Goal: Task Accomplishment & Management: Use online tool/utility

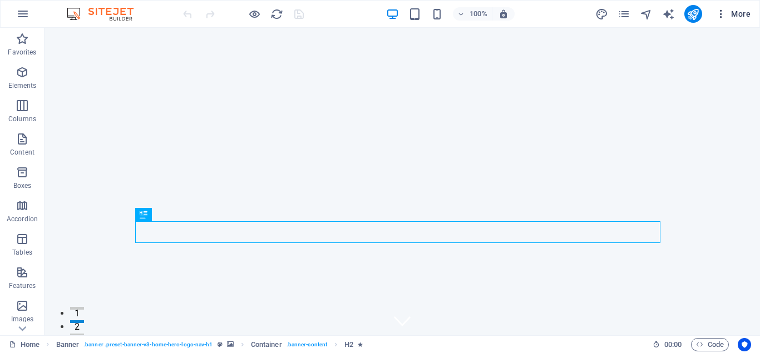
click at [733, 11] on span "More" at bounding box center [733, 13] width 35 height 11
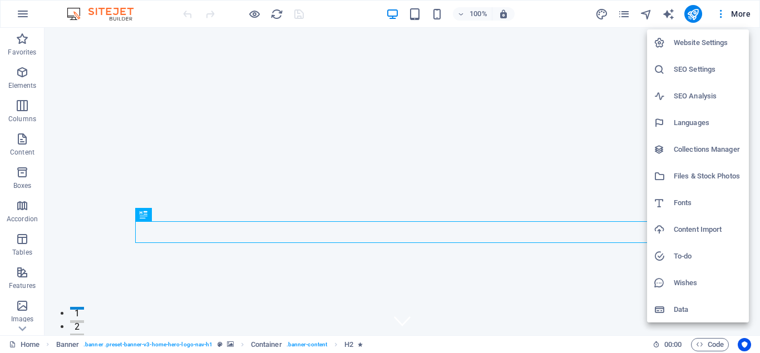
click at [630, 16] on div at bounding box center [380, 176] width 760 height 353
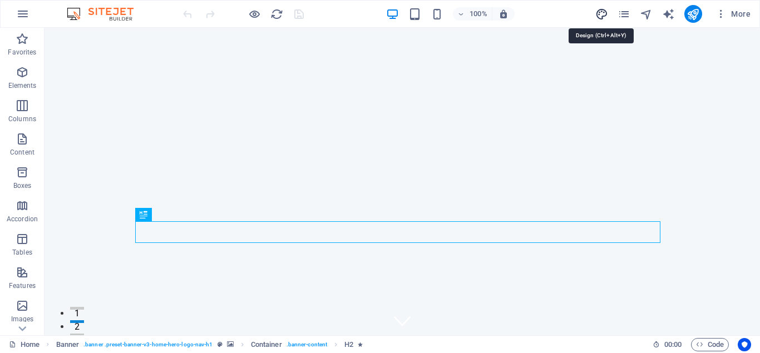
click at [601, 14] on icon "design" at bounding box center [602, 14] width 13 height 13
select select "px"
select select "200"
select select "px"
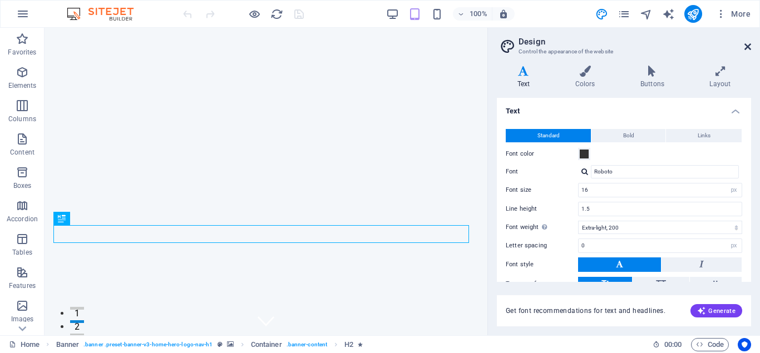
drag, startPoint x: 746, startPoint y: 48, endPoint x: 641, endPoint y: 29, distance: 106.3
click at [746, 48] on icon at bounding box center [748, 46] width 7 height 9
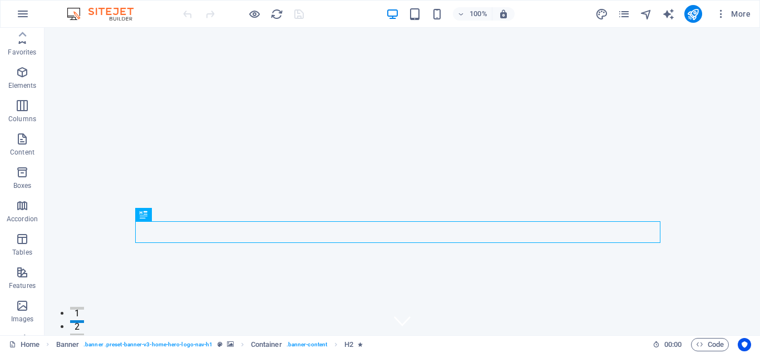
scroll to position [193, 0]
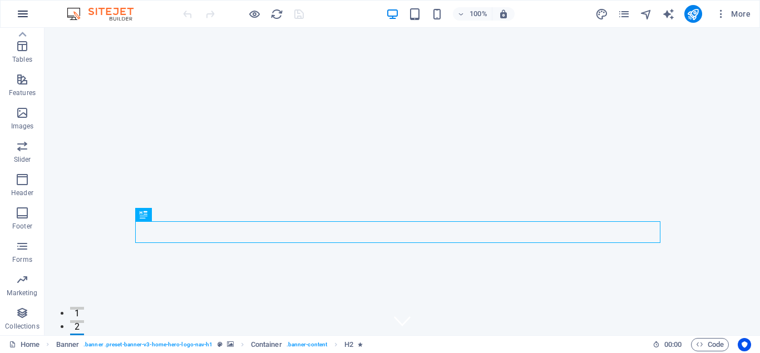
click at [23, 13] on icon "button" at bounding box center [22, 13] width 13 height 13
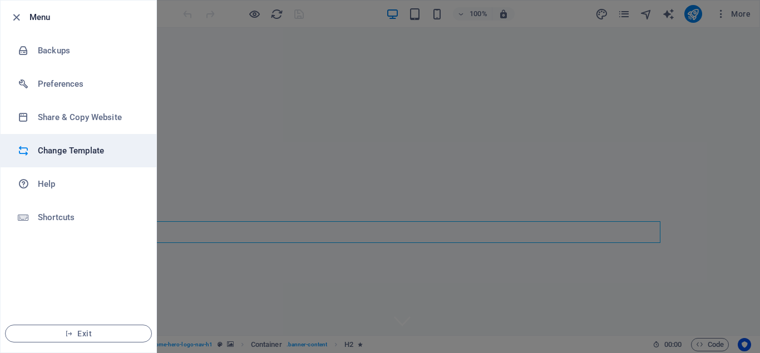
click at [65, 153] on h6 "Change Template" at bounding box center [89, 150] width 103 height 13
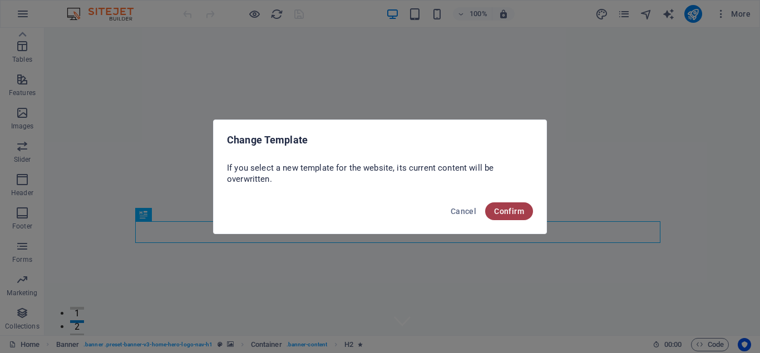
click at [517, 211] on span "Confirm" at bounding box center [509, 211] width 30 height 9
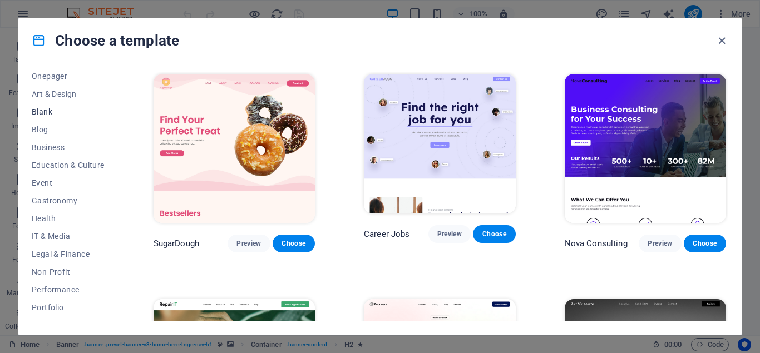
scroll to position [167, 0]
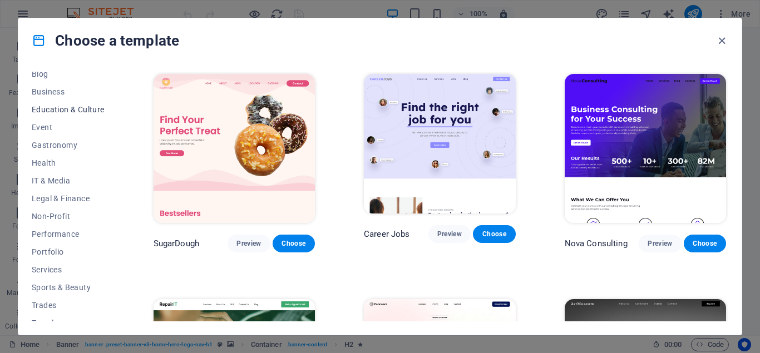
click at [54, 106] on span "Education & Culture" at bounding box center [68, 109] width 73 height 9
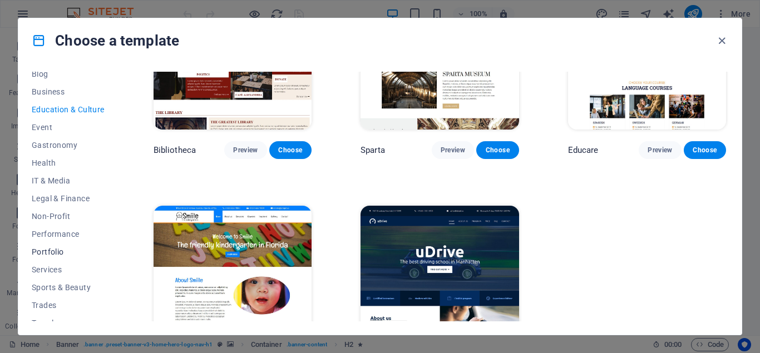
scroll to position [195, 0]
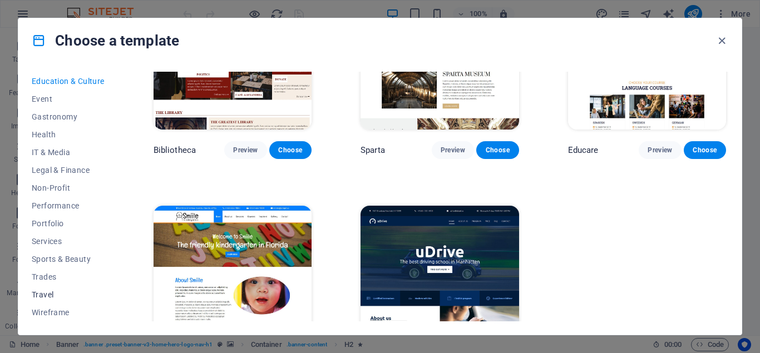
click at [46, 293] on span "Travel" at bounding box center [68, 295] width 73 height 9
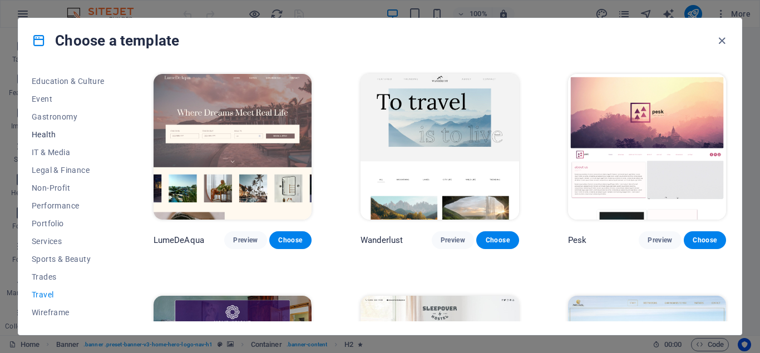
scroll to position [84, 0]
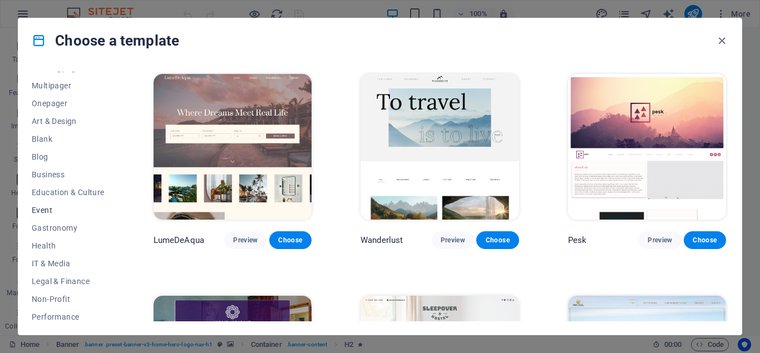
click at [39, 211] on span "Event" at bounding box center [68, 210] width 73 height 9
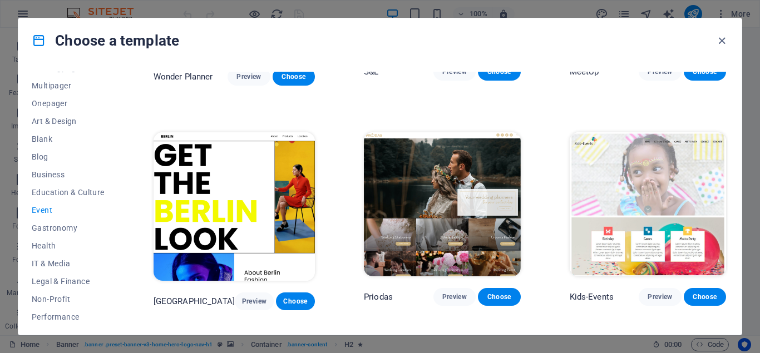
scroll to position [223, 0]
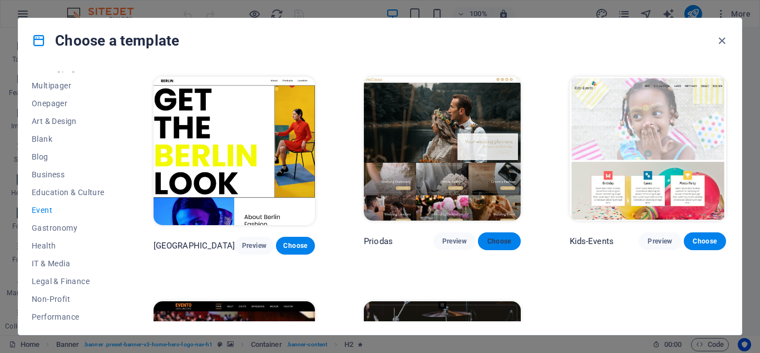
click at [498, 239] on span "Choose" at bounding box center [499, 241] width 24 height 9
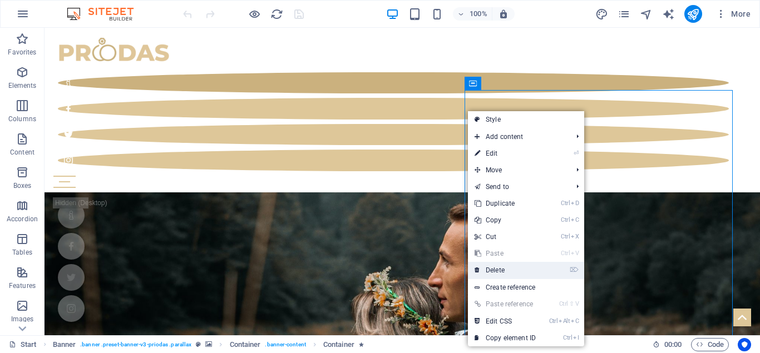
click at [499, 271] on link "⌦ Delete" at bounding box center [505, 270] width 75 height 17
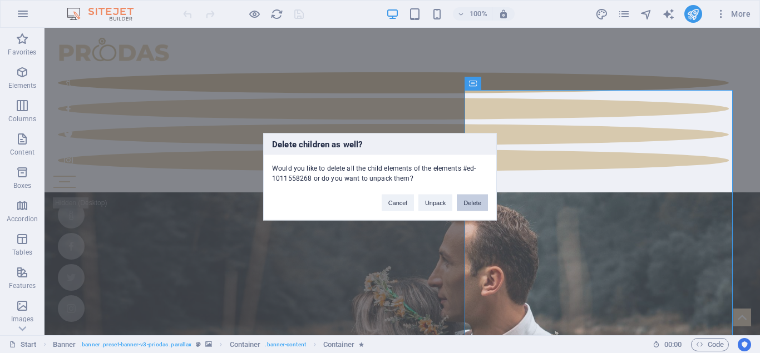
click at [460, 208] on button "Delete" at bounding box center [472, 202] width 31 height 17
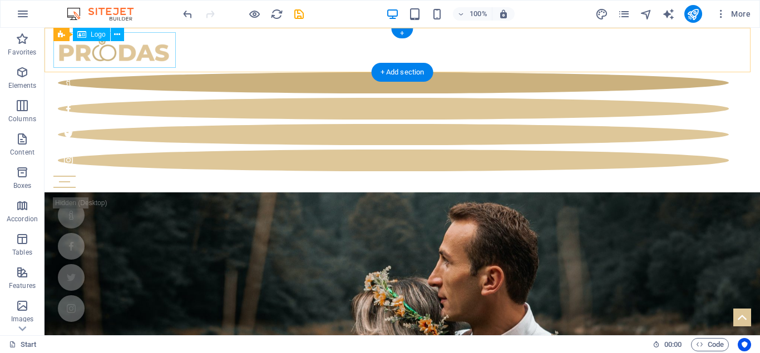
click at [168, 50] on div at bounding box center [402, 50] width 698 height 36
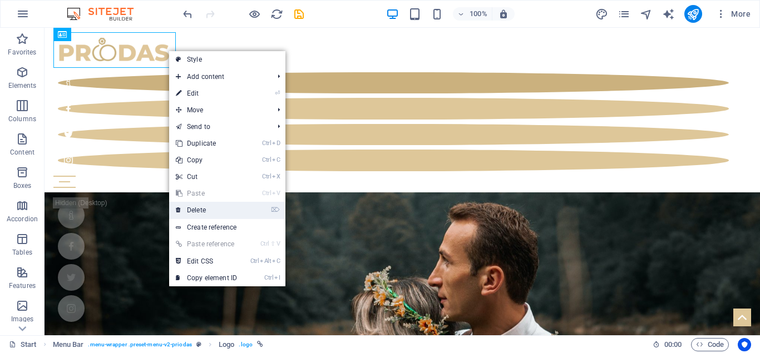
click at [209, 209] on link "⌦ Delete" at bounding box center [206, 210] width 75 height 17
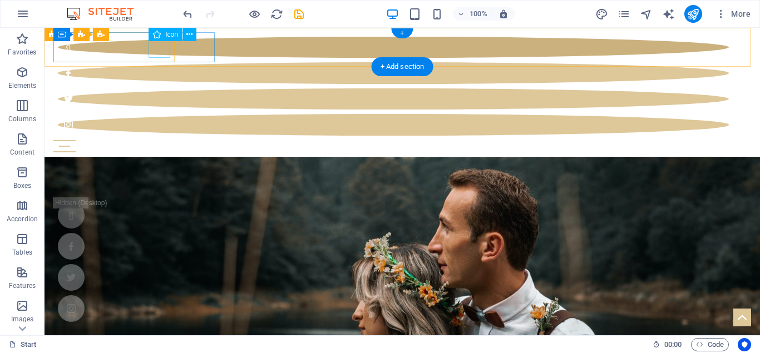
click at [162, 114] on figure at bounding box center [393, 124] width 671 height 21
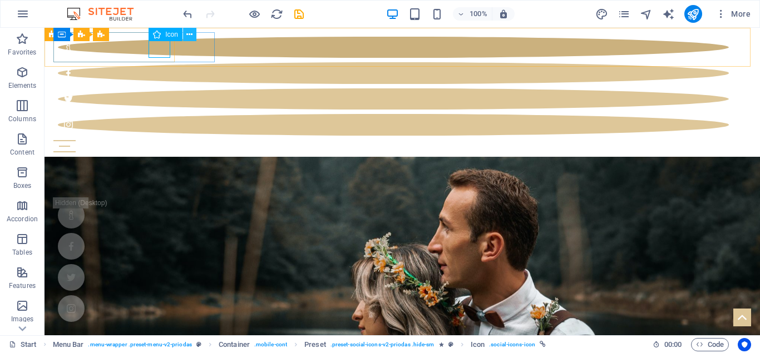
click at [189, 32] on icon at bounding box center [189, 35] width 6 height 12
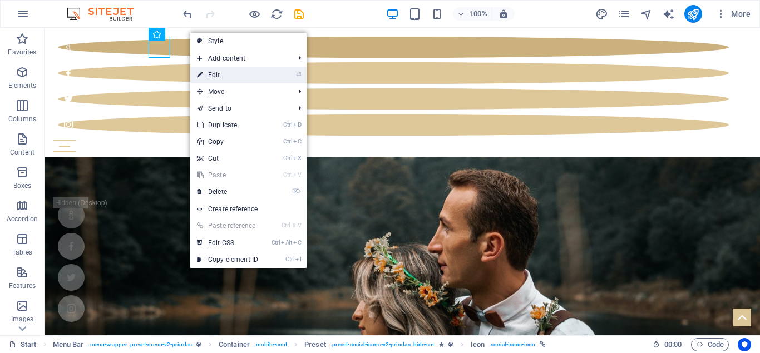
click at [214, 77] on link "⏎ Edit" at bounding box center [227, 75] width 75 height 17
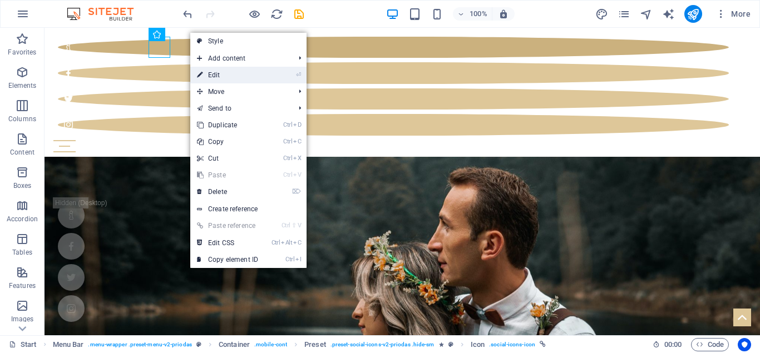
select select "xMidYMid"
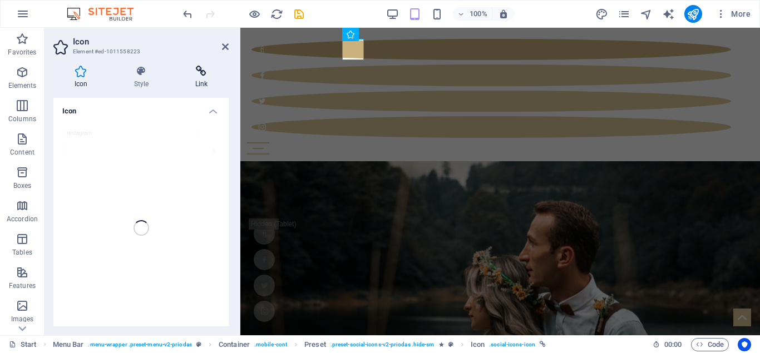
click at [194, 67] on icon at bounding box center [201, 71] width 55 height 11
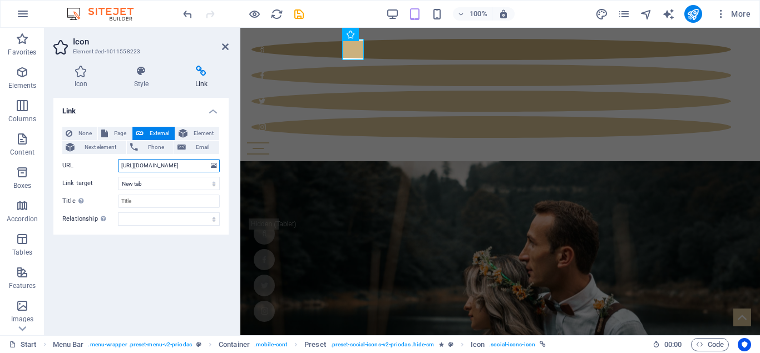
click at [159, 161] on input "https://www.instagram.com/" at bounding box center [169, 165] width 102 height 13
drag, startPoint x: 194, startPoint y: 169, endPoint x: 88, endPoint y: 170, distance: 105.2
click at [88, 170] on div "URL https://www.instagram.com/" at bounding box center [141, 165] width 158 height 13
paste input "akbidkhputraalhikmah1.brebes/"
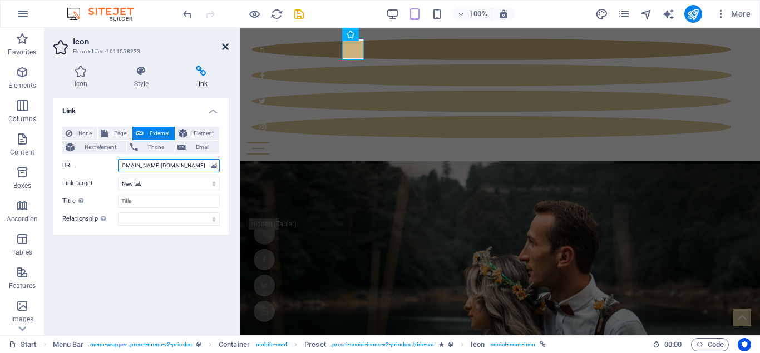
type input "https://www.instagram.com/akbidkhputraalhikmah1.brebes/"
click at [225, 42] on icon at bounding box center [225, 46] width 7 height 9
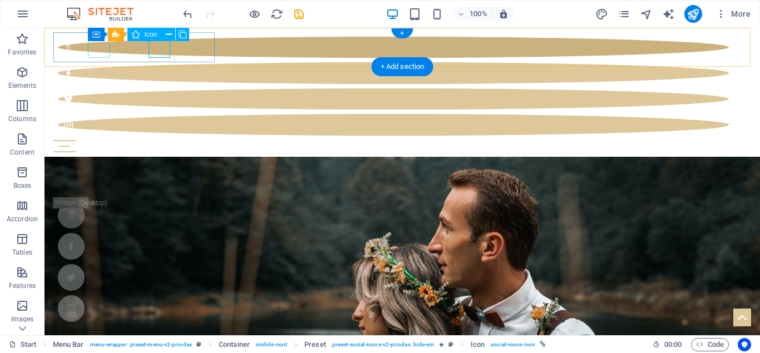
click at [100, 62] on figure at bounding box center [393, 72] width 671 height 21
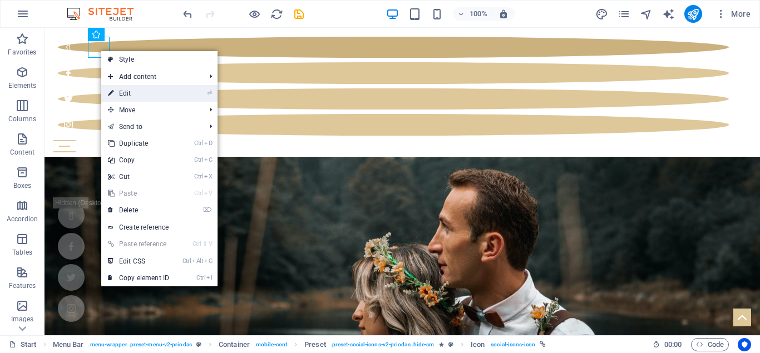
click at [127, 88] on link "⏎ Edit" at bounding box center [138, 93] width 75 height 17
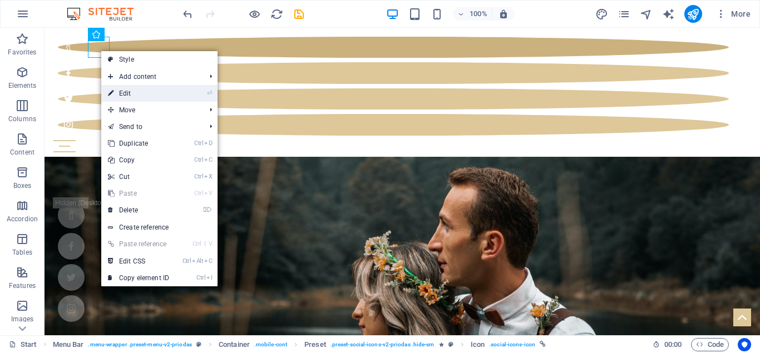
select select "xMidYMid"
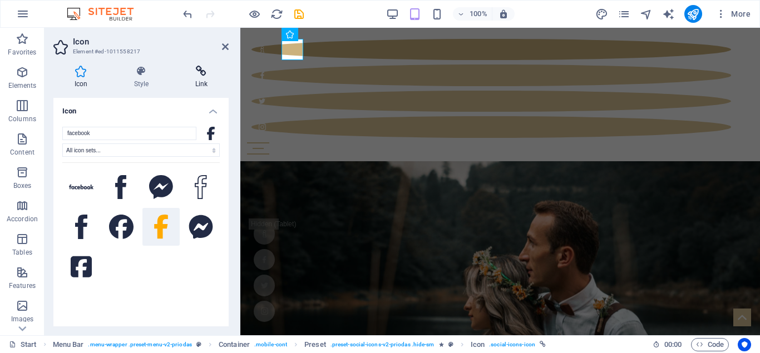
click at [205, 73] on icon at bounding box center [201, 71] width 55 height 11
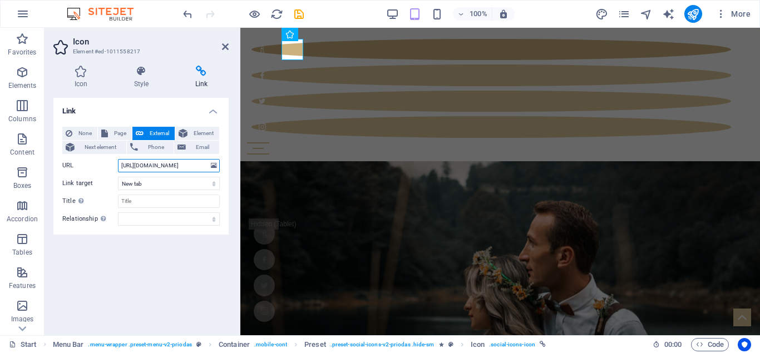
click at [159, 165] on input "https://www.facebook.com/" at bounding box center [169, 165] width 102 height 13
paste input "eb.facebook.com/akbidkhputraalhikmah1/?locale=id_ID&_rdc=1&_rdr#"
type input "https://web.facebook.com/akbidkhputraalhikmah1/?locale=id_ID&_rdc=1&_rdr#"
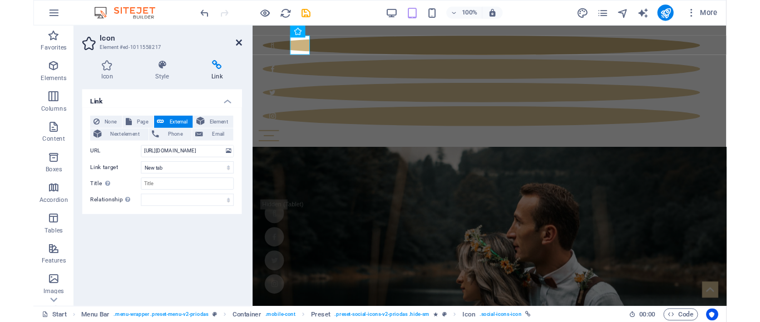
scroll to position [0, 0]
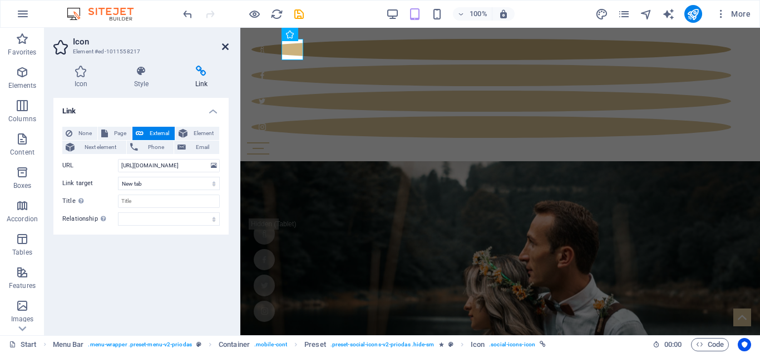
click at [223, 46] on icon at bounding box center [225, 46] width 7 height 9
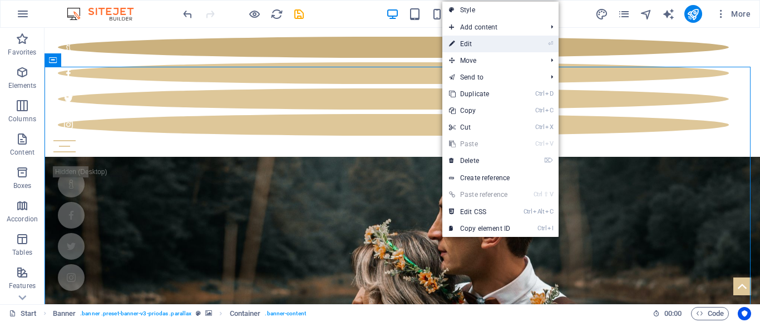
drag, startPoint x: 474, startPoint y: 42, endPoint x: 8, endPoint y: 86, distance: 468.6
click at [474, 42] on link "⏎ Edit" at bounding box center [479, 44] width 75 height 17
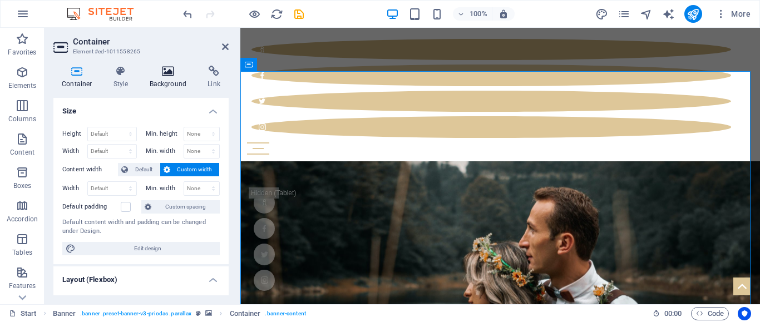
click at [170, 71] on icon at bounding box center [168, 71] width 54 height 11
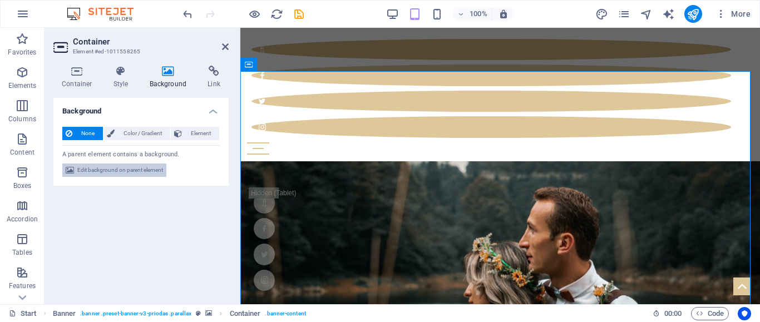
click at [142, 171] on span "Edit background on parent element" at bounding box center [120, 170] width 86 height 13
select select "%"
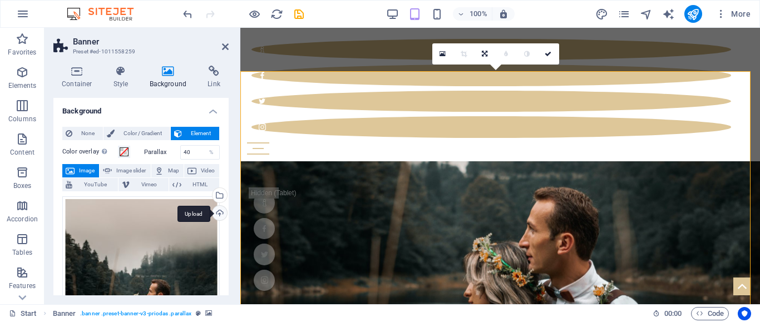
click at [217, 213] on div "Upload" at bounding box center [218, 214] width 17 height 17
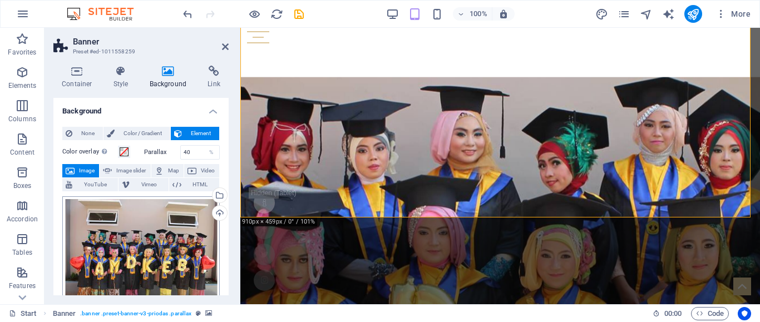
scroll to position [56, 0]
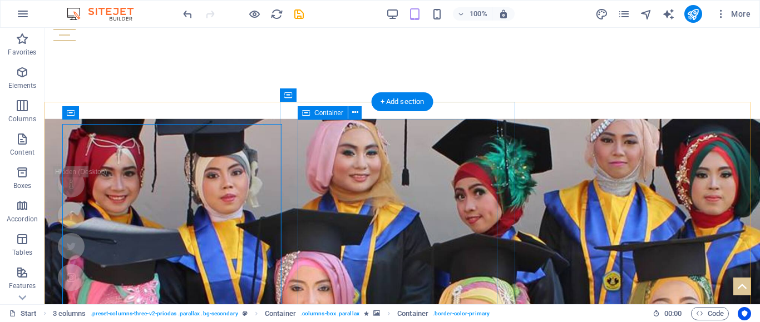
scroll to position [223, 0]
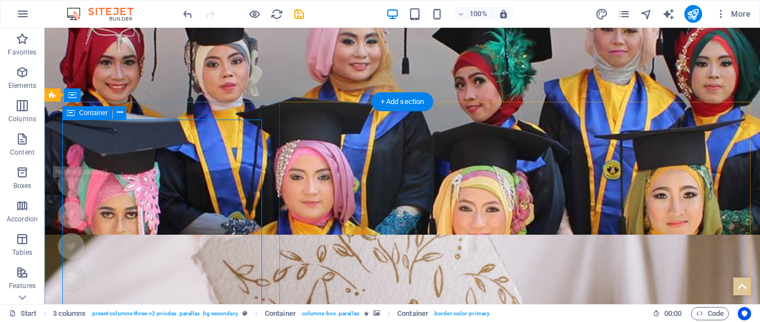
click at [121, 113] on icon at bounding box center [120, 113] width 6 height 12
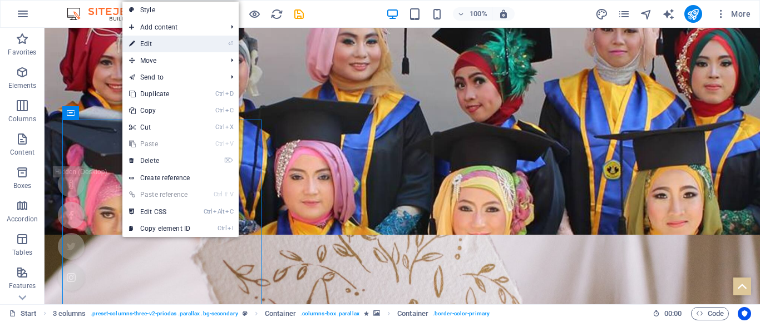
click at [140, 46] on link "⏎ Edit" at bounding box center [159, 44] width 75 height 17
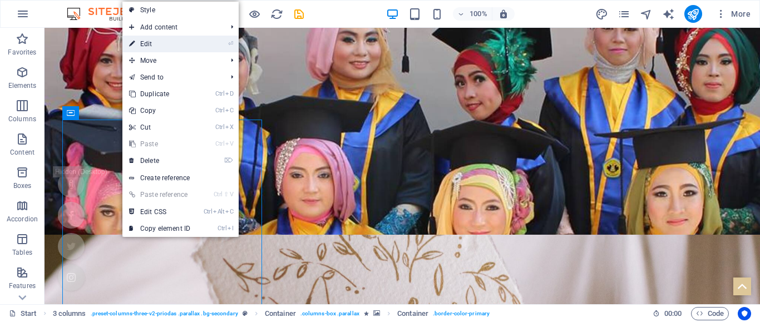
select select "%"
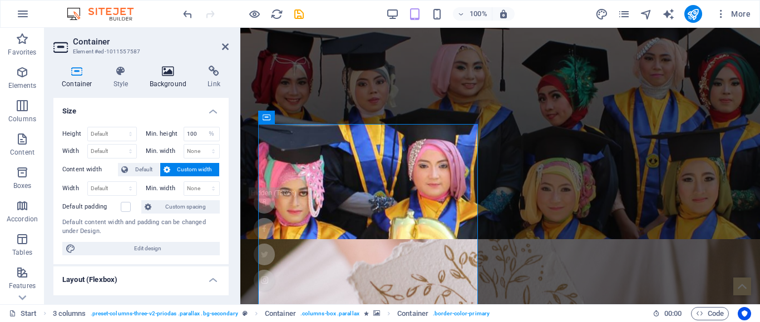
click at [164, 77] on h4 "Background" at bounding box center [170, 77] width 58 height 23
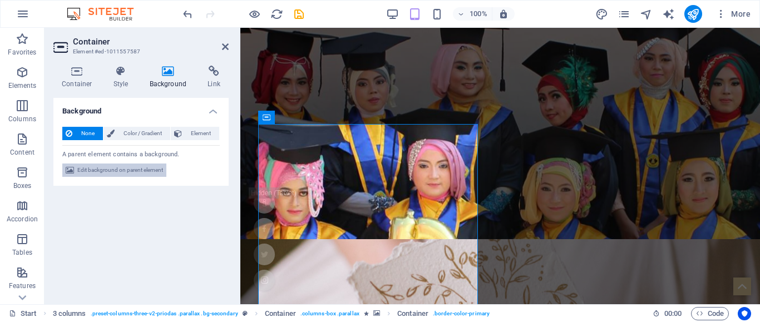
click at [135, 168] on span "Edit background on parent element" at bounding box center [120, 170] width 86 height 13
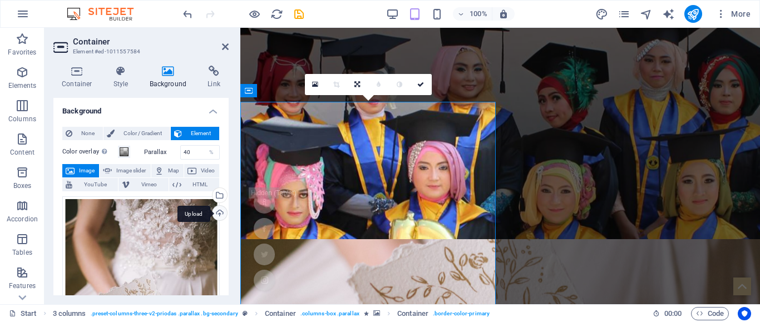
click at [215, 213] on div "Upload" at bounding box center [218, 214] width 17 height 17
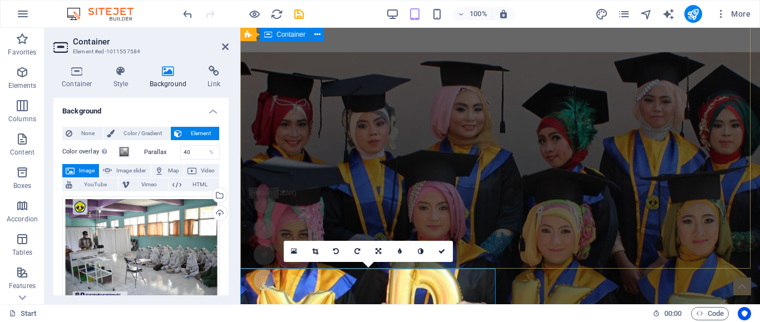
scroll to position [60, 0]
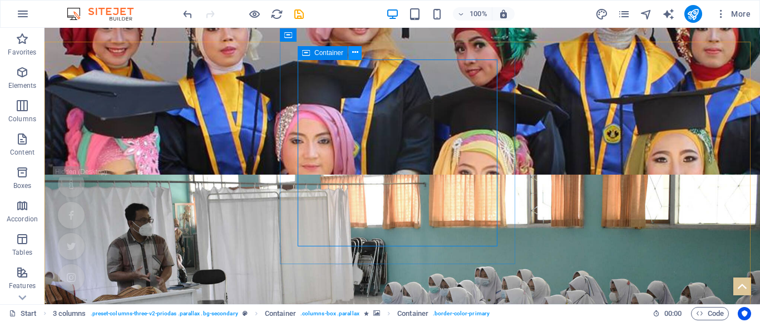
click at [353, 51] on icon at bounding box center [355, 53] width 6 height 12
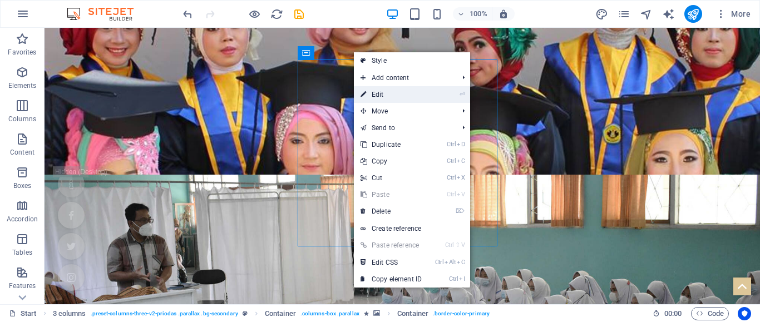
drag, startPoint x: 385, startPoint y: 88, endPoint x: 63, endPoint y: 136, distance: 325.8
click at [385, 88] on link "⏎ Edit" at bounding box center [391, 94] width 75 height 17
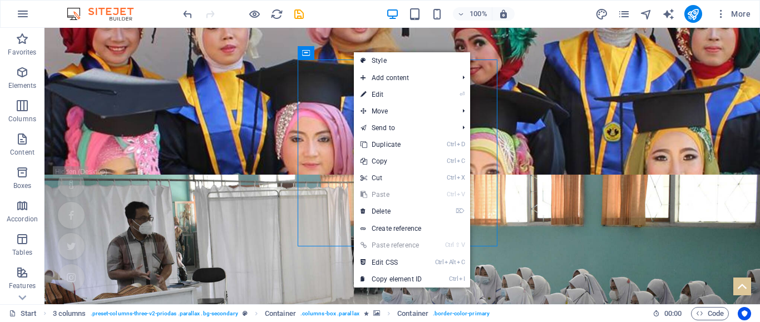
select select "%"
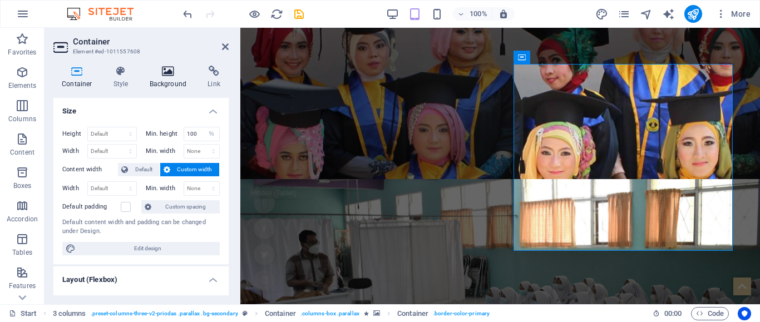
click at [169, 82] on h4 "Background" at bounding box center [170, 77] width 58 height 23
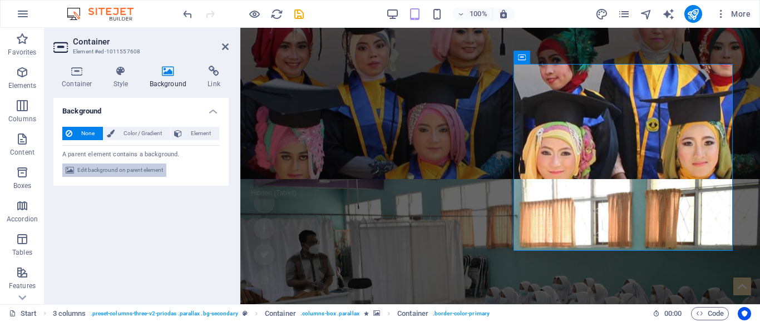
click at [150, 171] on span "Edit background on parent element" at bounding box center [120, 170] width 86 height 13
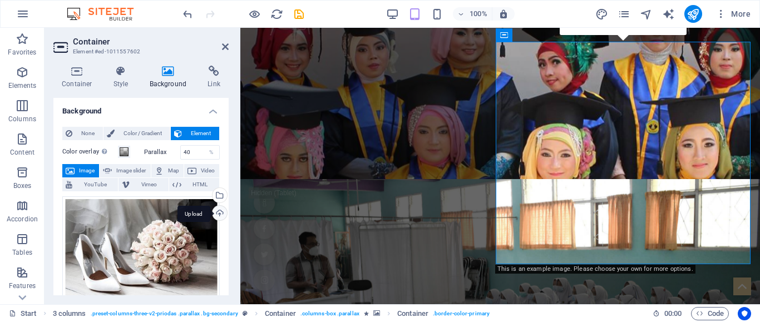
scroll to position [287, 0]
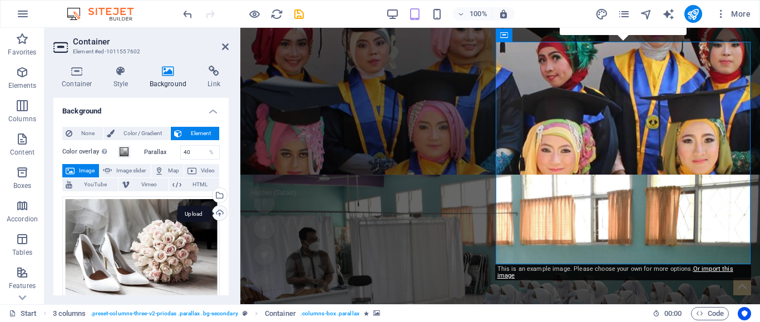
click at [220, 215] on div "Upload" at bounding box center [218, 214] width 17 height 17
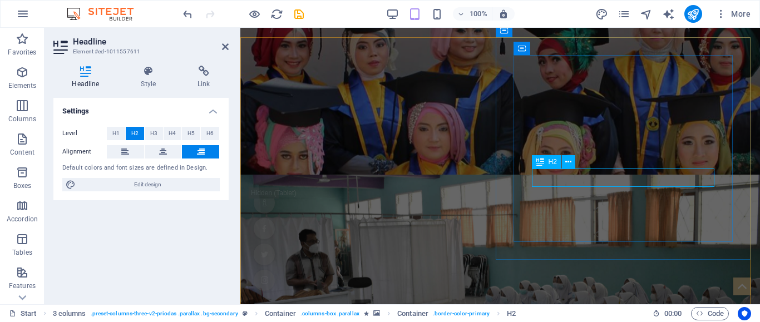
scroll to position [292, 0]
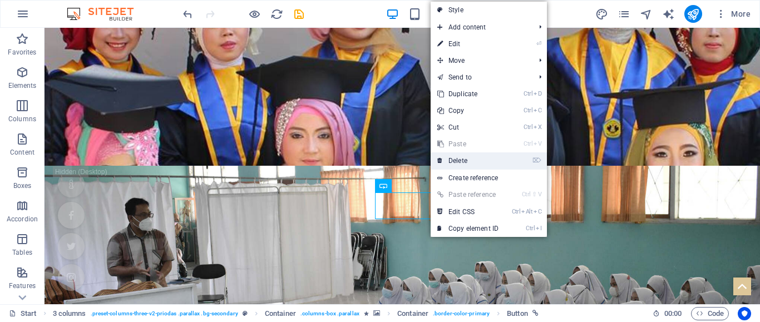
click at [466, 164] on link "⌦ Delete" at bounding box center [468, 161] width 75 height 17
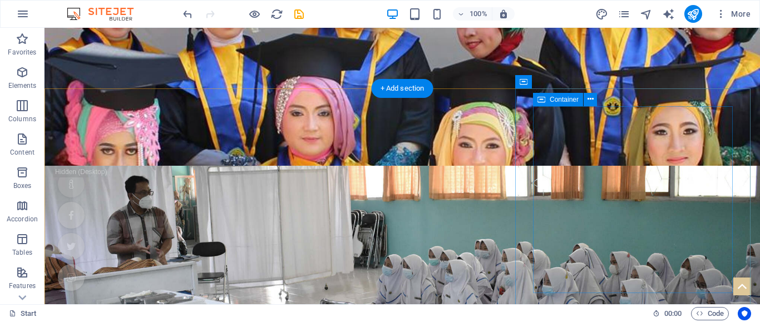
scroll to position [236, 0]
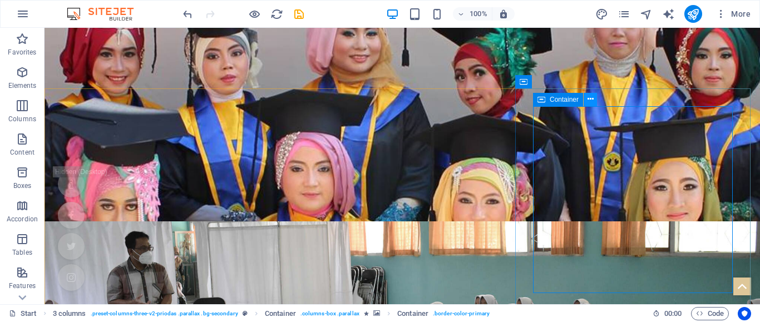
click at [591, 99] on icon at bounding box center [591, 100] width 6 height 12
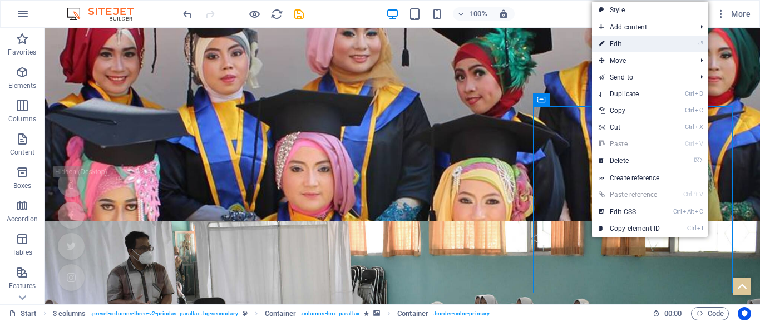
click at [615, 43] on link "⏎ Edit" at bounding box center [629, 44] width 75 height 17
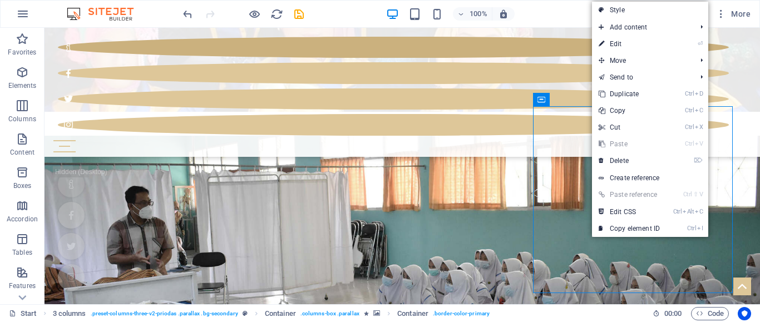
select select "%"
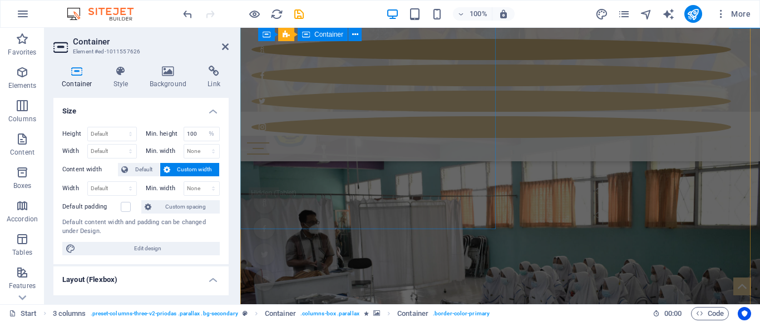
scroll to position [501, 0]
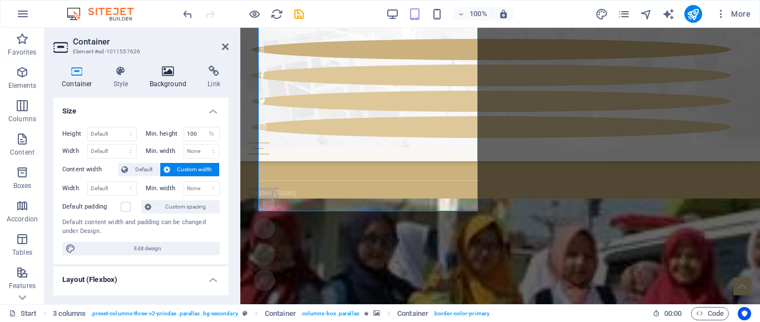
click at [164, 77] on h4 "Background" at bounding box center [170, 77] width 58 height 23
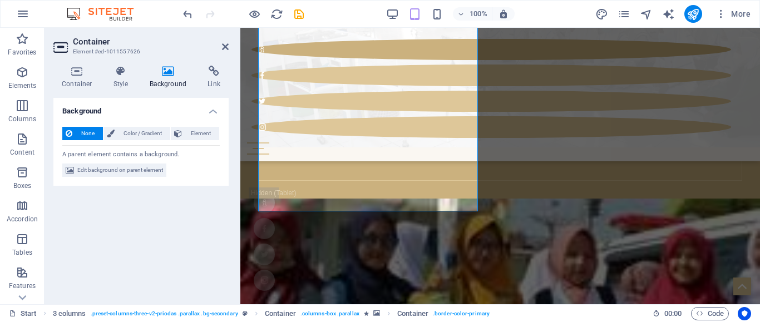
click at [172, 78] on h4 "Background" at bounding box center [170, 77] width 58 height 23
click at [160, 174] on span "Edit background on parent element" at bounding box center [120, 170] width 86 height 13
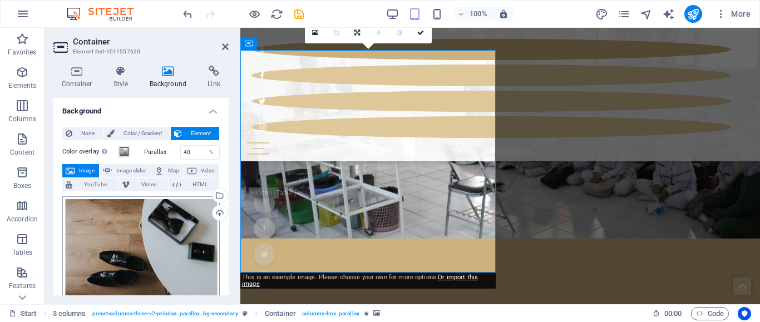
scroll to position [56, 0]
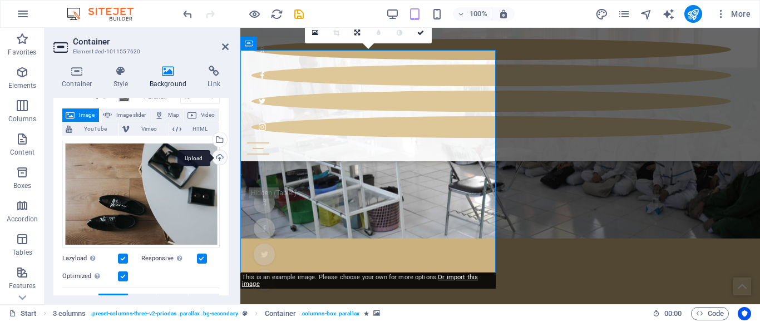
click at [217, 159] on div "Upload" at bounding box center [218, 158] width 17 height 17
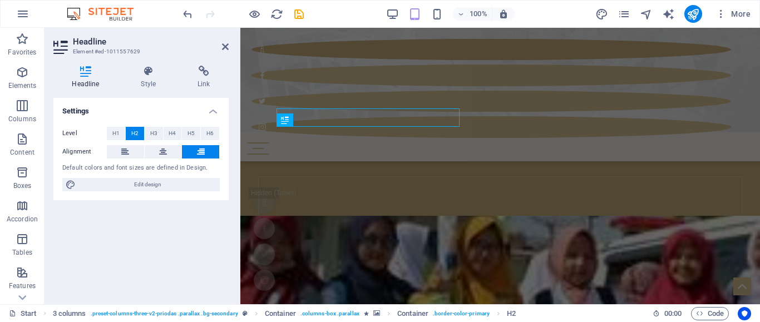
scroll to position [531, 0]
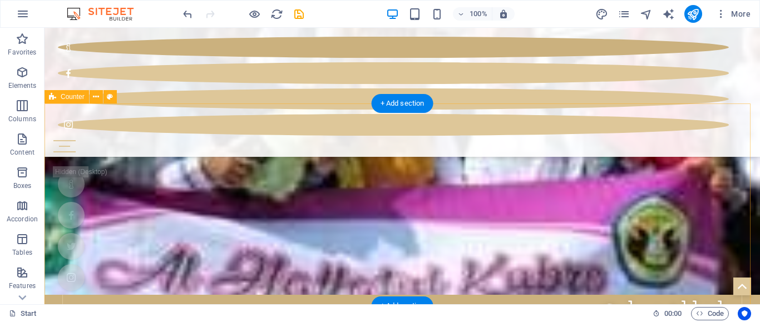
scroll to position [627, 0]
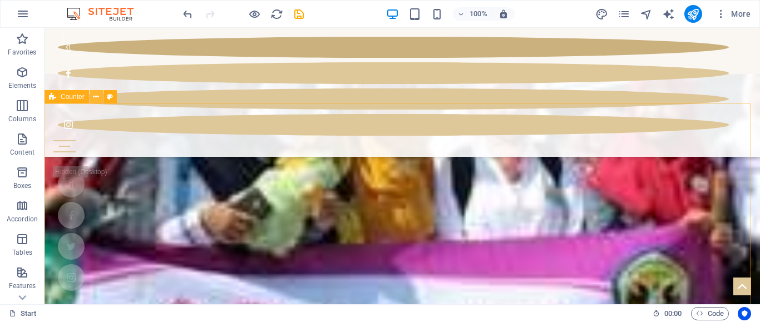
click at [96, 100] on icon at bounding box center [96, 97] width 6 height 12
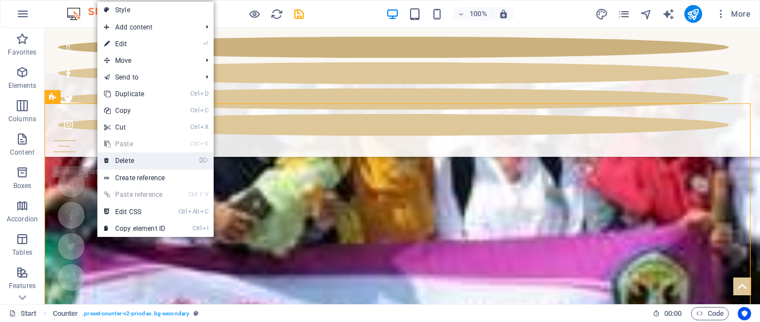
click at [133, 163] on link "⌦ Delete" at bounding box center [134, 161] width 75 height 17
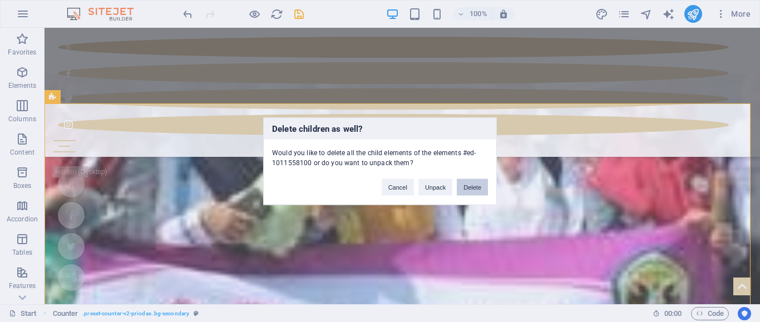
click at [464, 190] on button "Delete" at bounding box center [472, 187] width 31 height 17
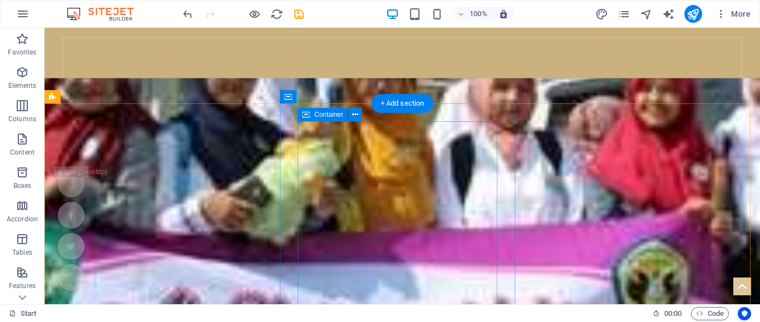
scroll to position [181, 0]
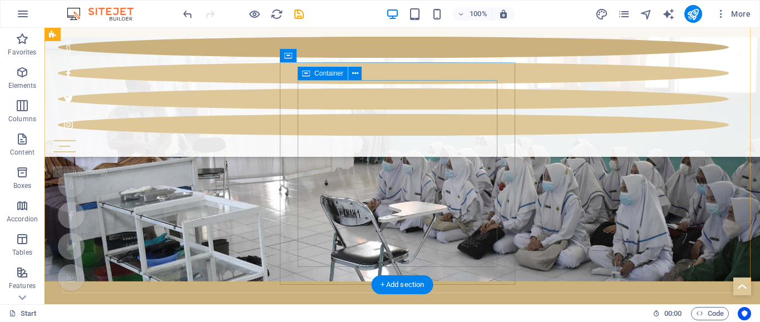
scroll to position [445, 0]
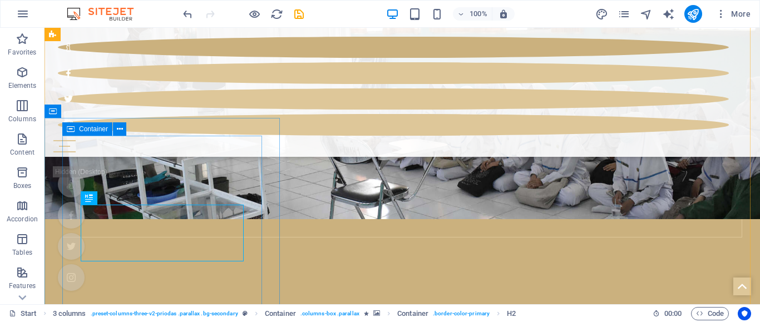
scroll to position [390, 0]
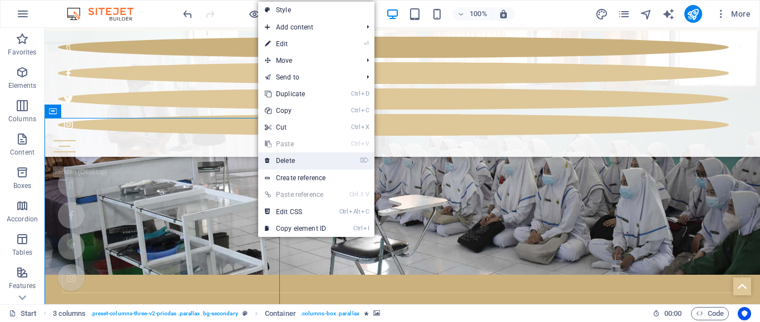
click at [312, 160] on link "⌦ Delete" at bounding box center [295, 161] width 75 height 17
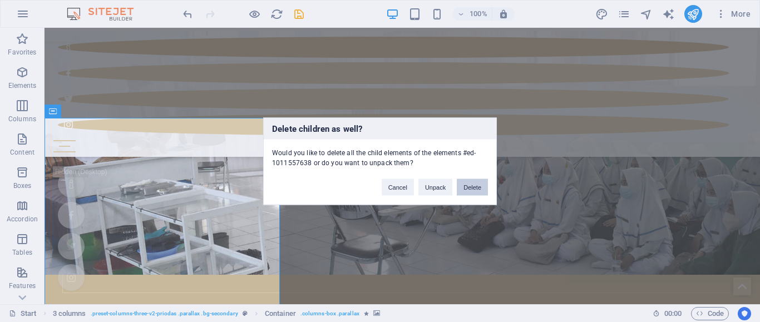
drag, startPoint x: 483, startPoint y: 183, endPoint x: 437, endPoint y: 154, distance: 54.0
click at [483, 183] on button "Delete" at bounding box center [472, 187] width 31 height 17
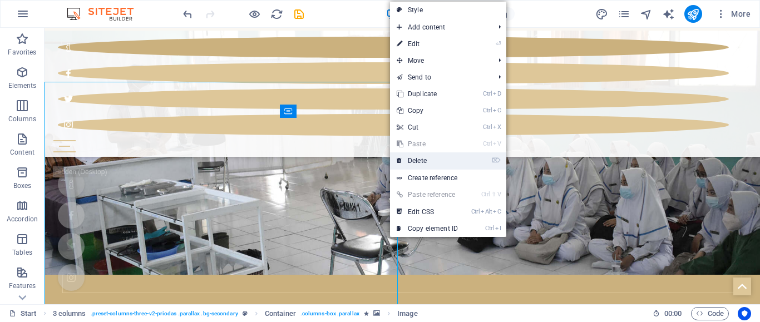
click at [439, 164] on link "⌦ Delete" at bounding box center [427, 161] width 75 height 17
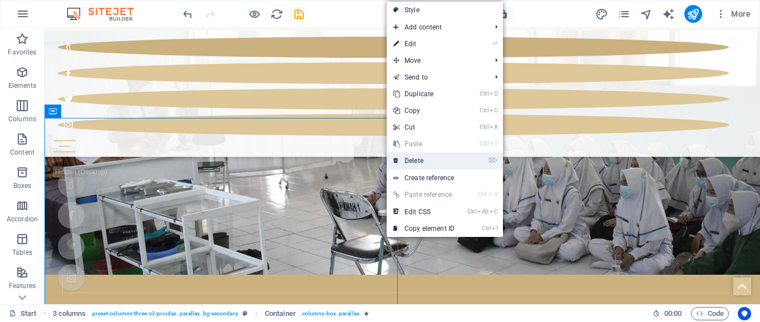
click at [406, 157] on link "⌦ Delete" at bounding box center [424, 161] width 75 height 17
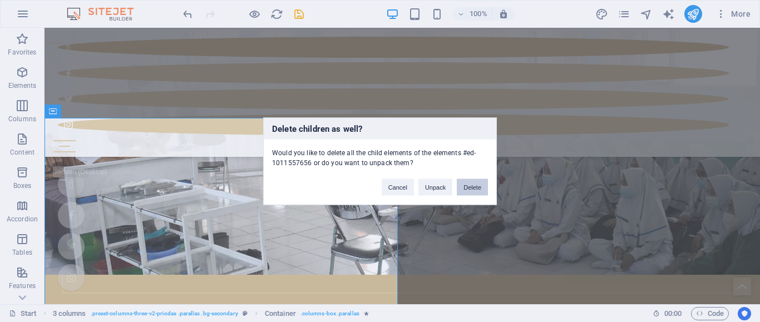
click at [464, 183] on button "Delete" at bounding box center [472, 187] width 31 height 17
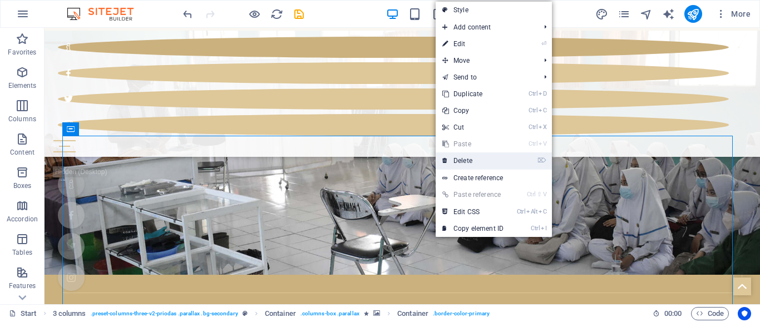
click at [463, 156] on link "⌦ Delete" at bounding box center [473, 161] width 75 height 17
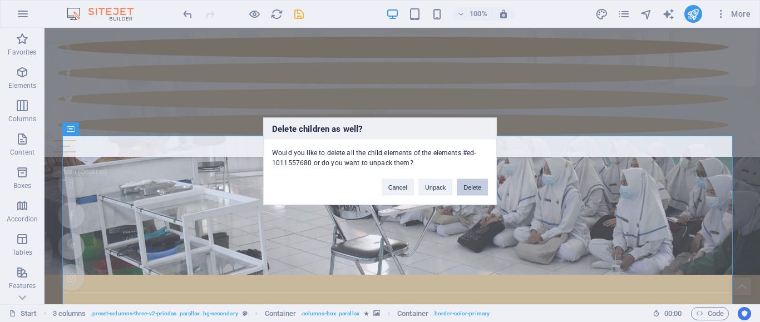
click at [463, 190] on button "Delete" at bounding box center [472, 187] width 31 height 17
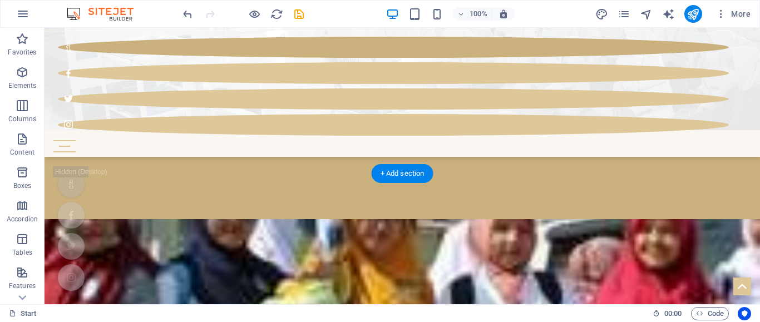
scroll to position [445, 0]
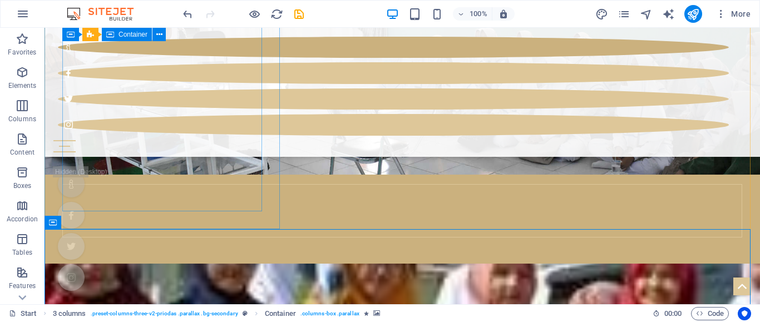
scroll to position [278, 0]
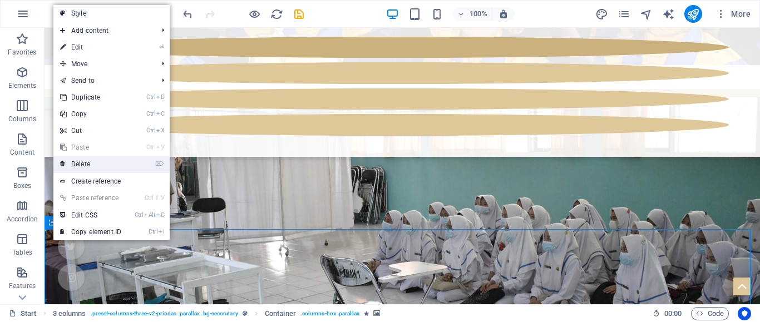
click at [84, 172] on link "⌦ Delete" at bounding box center [90, 164] width 75 height 17
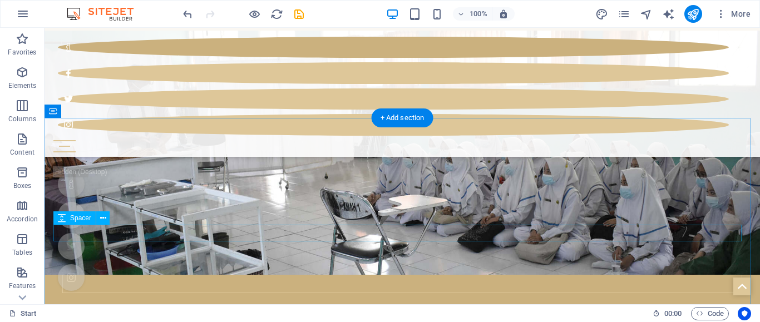
scroll to position [445, 0]
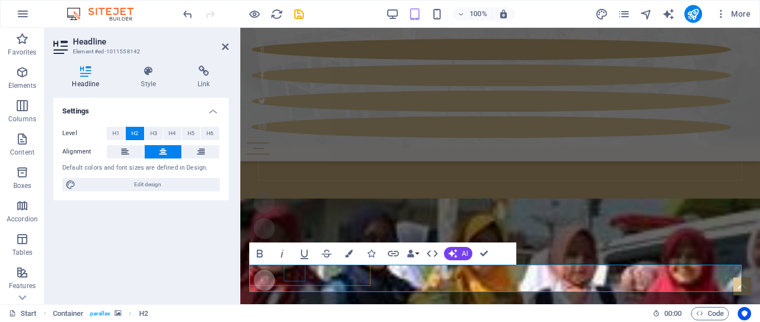
click at [275, 239] on div at bounding box center [264, 228] width 21 height 21
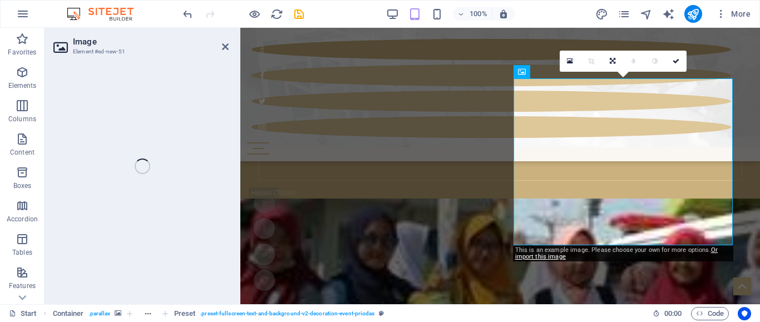
select select "%"
select select "px"
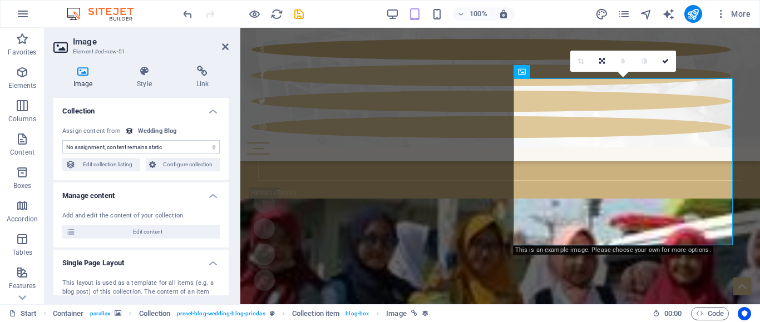
scroll to position [740, 0]
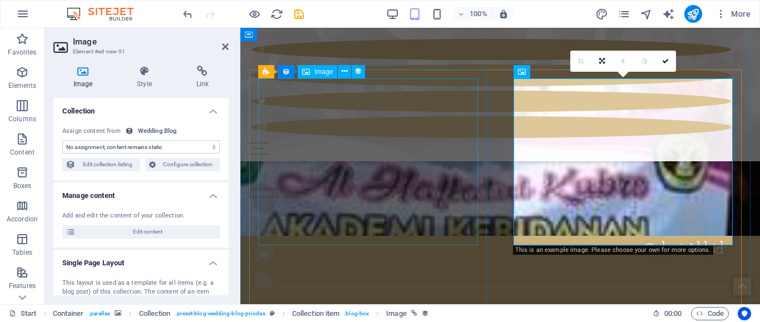
select select "image"
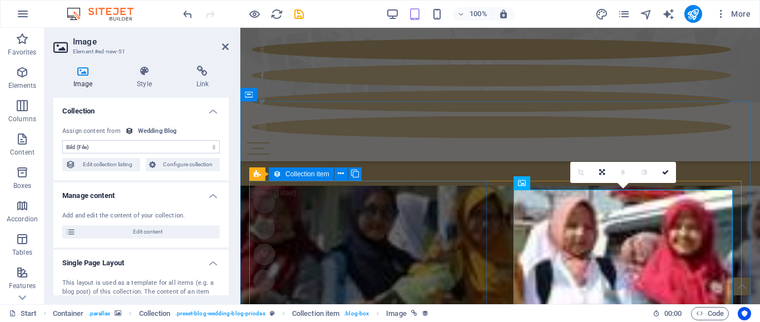
scroll to position [629, 0]
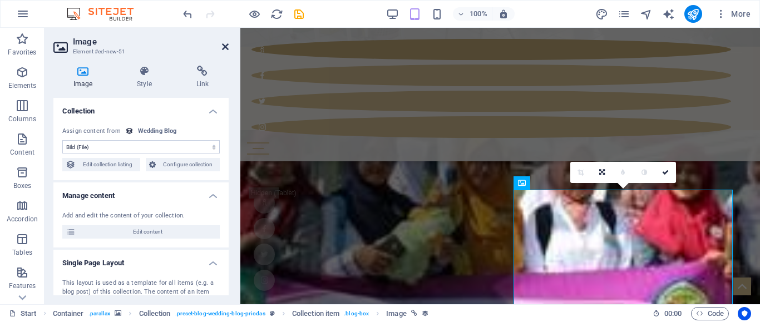
drag, startPoint x: 222, startPoint y: 48, endPoint x: 218, endPoint y: 98, distance: 50.2
click at [222, 48] on icon at bounding box center [225, 46] width 7 height 9
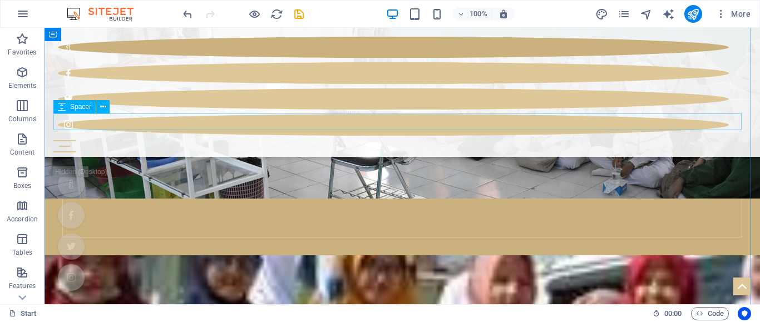
scroll to position [501, 0]
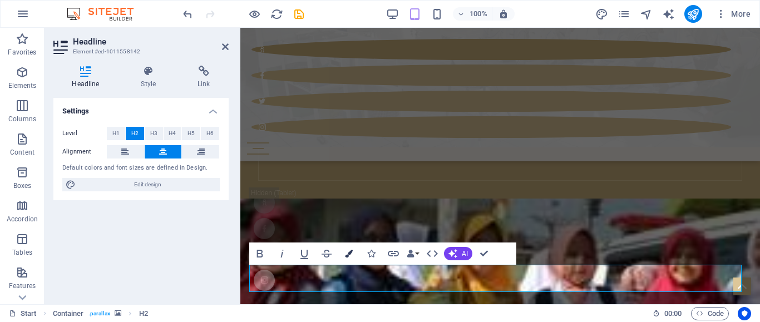
click at [350, 251] on icon "button" at bounding box center [349, 254] width 8 height 8
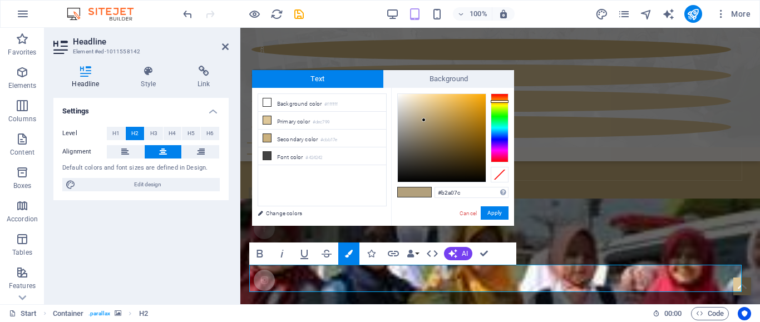
type input "#7c8db2"
click at [507, 135] on div at bounding box center [500, 128] width 18 height 69
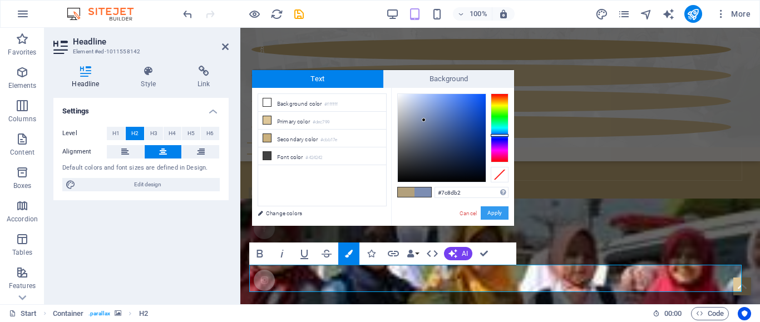
click at [485, 209] on button "Apply" at bounding box center [495, 212] width 28 height 13
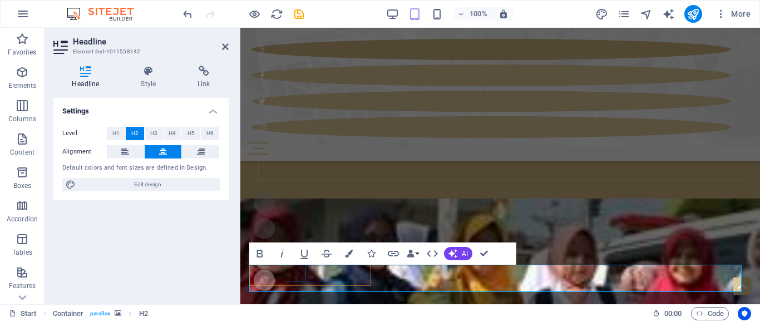
scroll to position [612, 0]
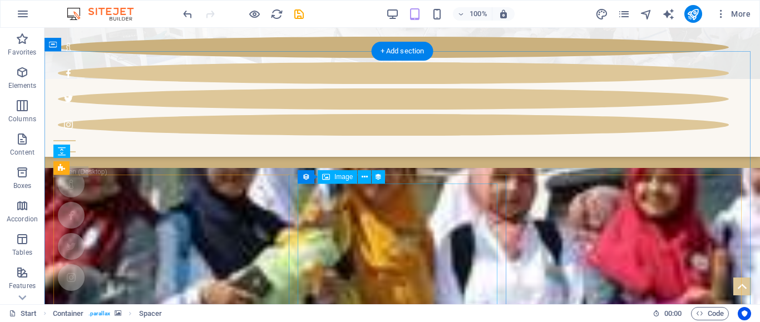
scroll to position [512, 0]
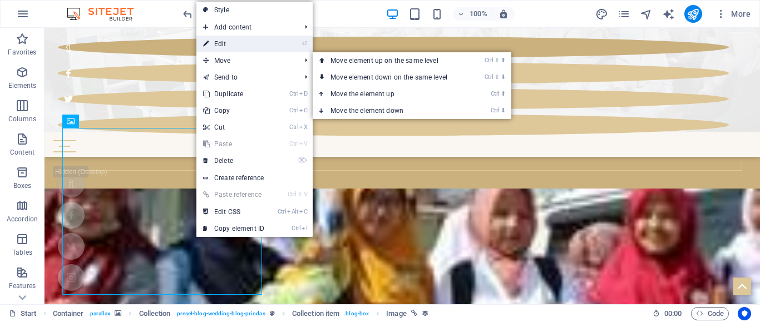
click at [224, 45] on link "⏎ Edit" at bounding box center [233, 44] width 75 height 17
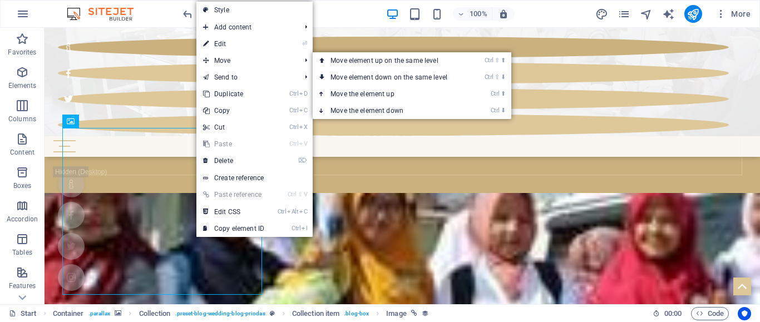
select select "image"
select select "%"
select select "px"
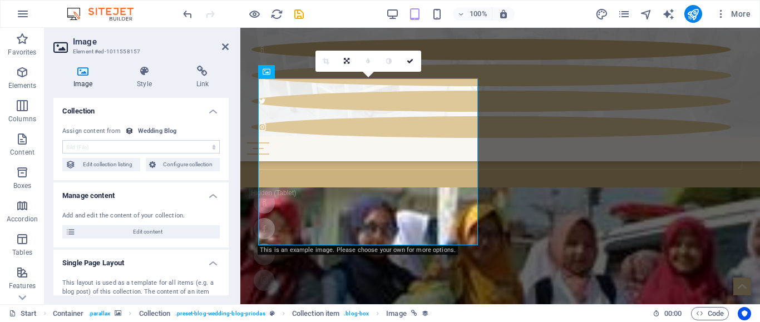
scroll to position [740, 0]
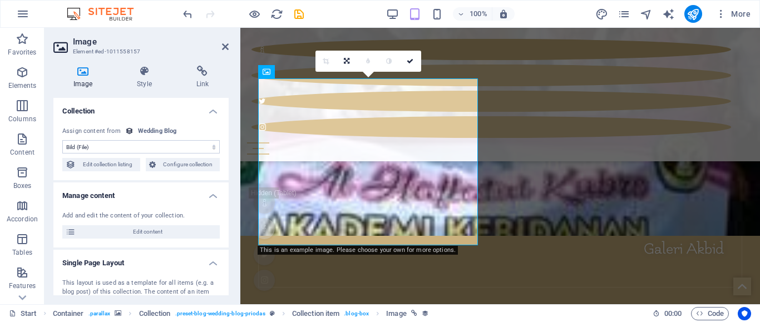
click at [82, 78] on h4 "Image" at bounding box center [84, 77] width 63 height 23
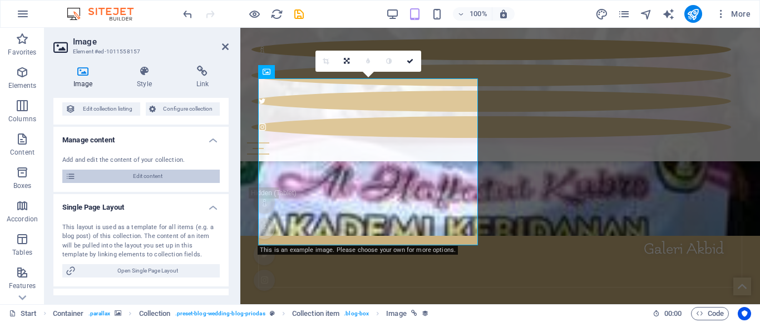
scroll to position [0, 0]
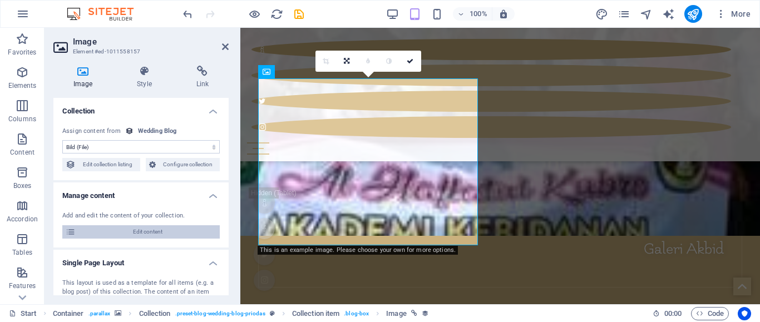
click at [149, 231] on span "Edit content" at bounding box center [147, 231] width 137 height 13
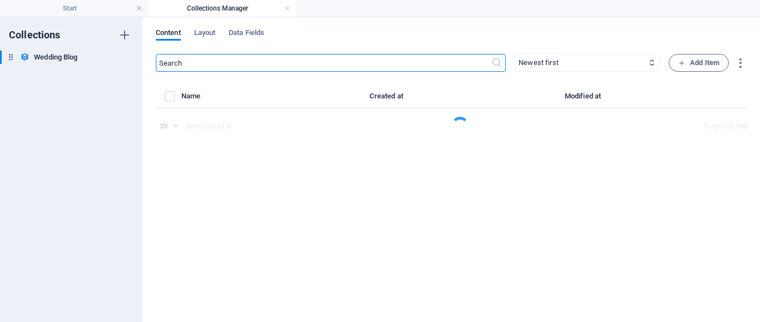
select select "Category 2"
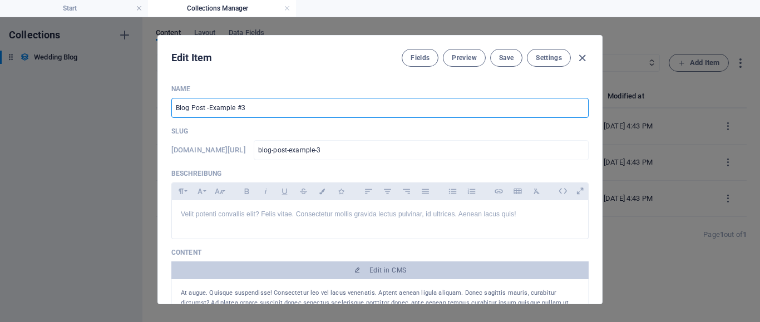
click at [250, 102] on input "Blog Post -Example #3" at bounding box center [379, 108] width 417 height 20
type input "B"
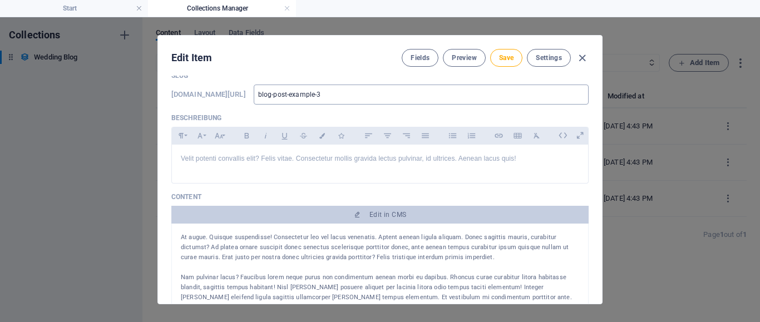
type input "Galaeri akbid 1"
click at [373, 95] on input "blog-post-example-3" at bounding box center [421, 95] width 335 height 20
type input "blog-post-example-"
type input "b"
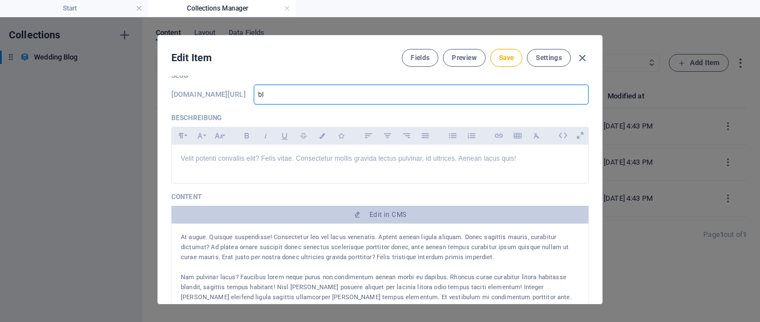
type input "b"
click at [276, 157] on p "Velit potenti convallis elit? Felis vitae. Consectetur mollis gravida lectus pu…" at bounding box center [380, 159] width 399 height 11
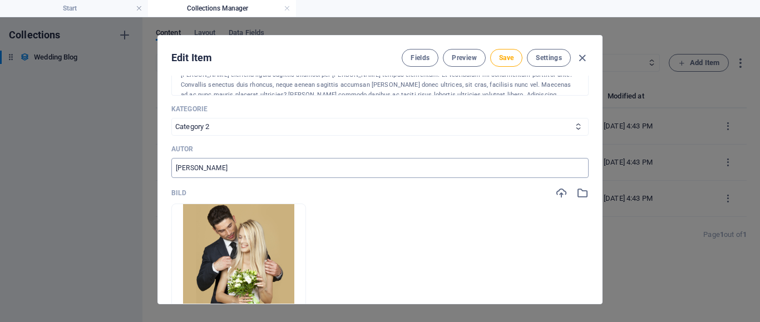
scroll to position [334, 0]
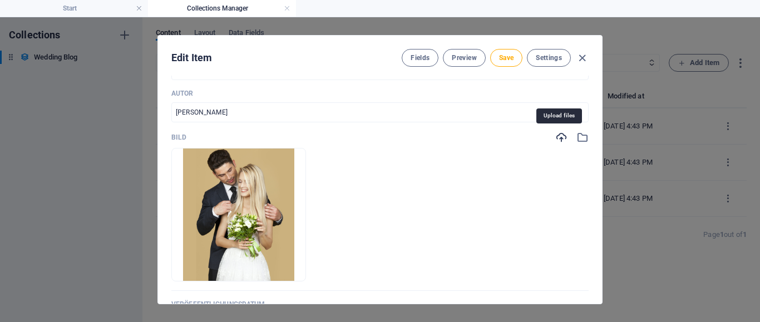
click at [563, 140] on icon "button" at bounding box center [561, 137] width 12 height 12
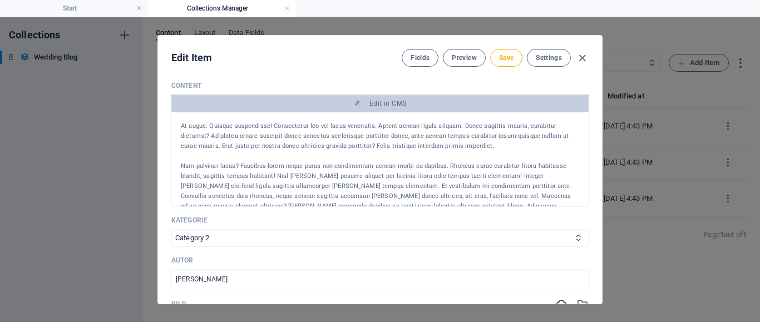
scroll to position [223, 0]
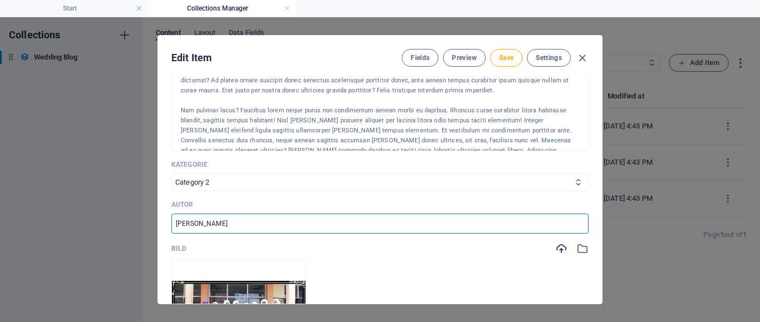
click at [314, 224] on input "Maria Rossi" at bounding box center [379, 224] width 417 height 20
type input "M"
type input "Akbid KH PUTRA"
click at [260, 130] on p "Nam pulvinar lacus? Faucibus lorem neque purus non condimentum aenean morbi eu …" at bounding box center [380, 141] width 399 height 70
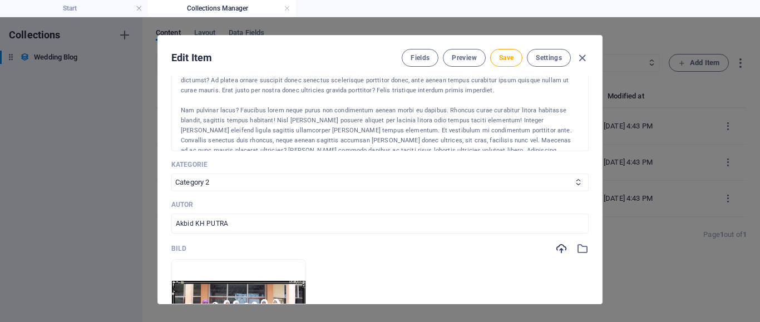
click at [255, 107] on p "Nam pulvinar lacus? Faucibus lorem neque purus non condimentum aenean morbi eu …" at bounding box center [380, 141] width 399 height 70
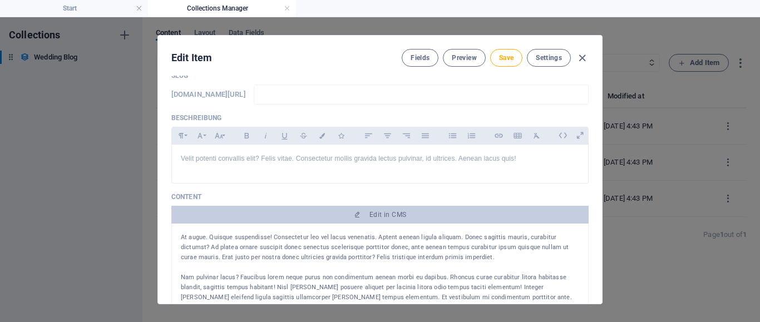
scroll to position [0, 0]
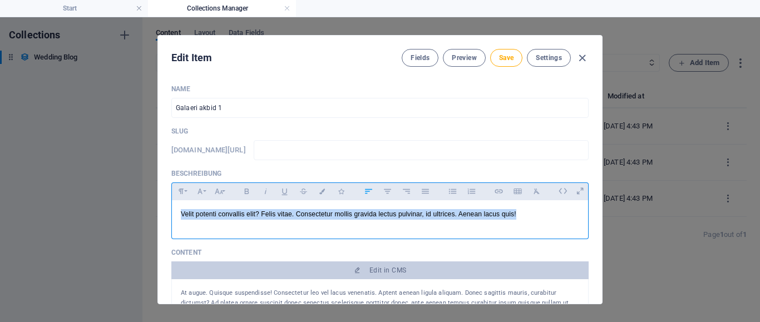
drag, startPoint x: 179, startPoint y: 218, endPoint x: 572, endPoint y: 213, distance: 393.0
click at [572, 213] on div "Velit potenti convallis elit? Felis vitae. Consectetur mollis gravida lectus pu…" at bounding box center [380, 216] width 416 height 33
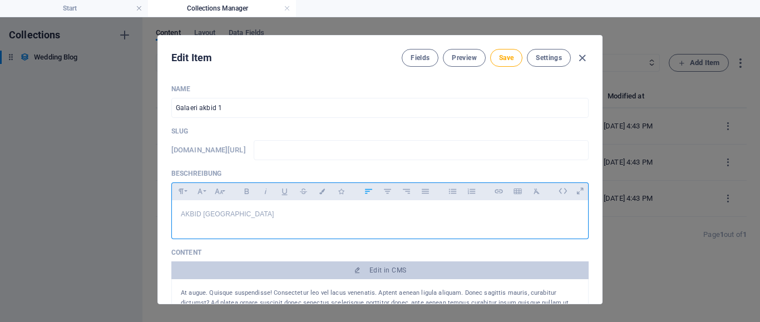
scroll to position [111, 0]
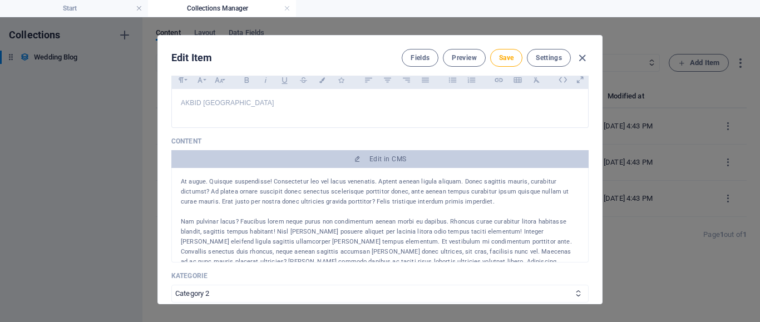
click at [328, 214] on p at bounding box center [380, 212] width 399 height 10
click at [252, 201] on p "At augue. Quisque suspendisse! Consectetur leo vel lacus venenatis. Aptent aene…" at bounding box center [380, 192] width 399 height 30
click at [233, 201] on p "At augue. Quisque suspendisse! Consectetur leo vel lacus venenatis. Aptent aene…" at bounding box center [380, 192] width 399 height 30
click at [179, 181] on div "At augue. Quisque suspendisse! Consectetur leo vel lacus venenatis. Aptent aene…" at bounding box center [379, 215] width 417 height 95
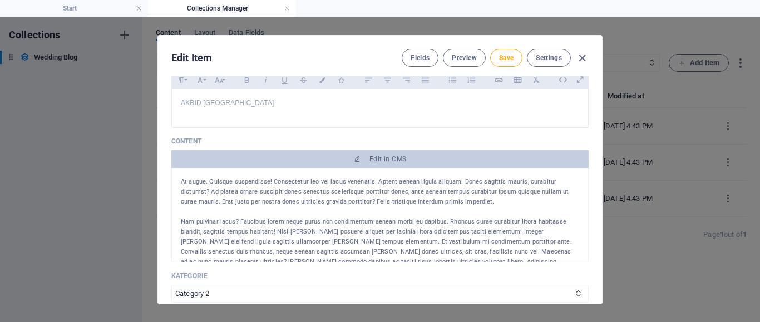
click at [181, 181] on p "At augue. Quisque suspendisse! Consectetur leo vel lacus venenatis. Aptent aene…" at bounding box center [380, 192] width 399 height 30
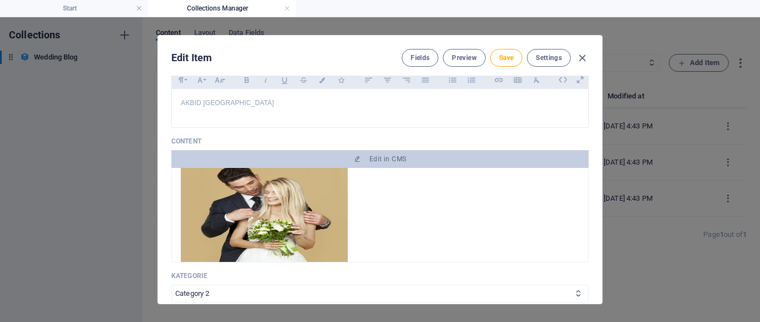
scroll to position [167, 0]
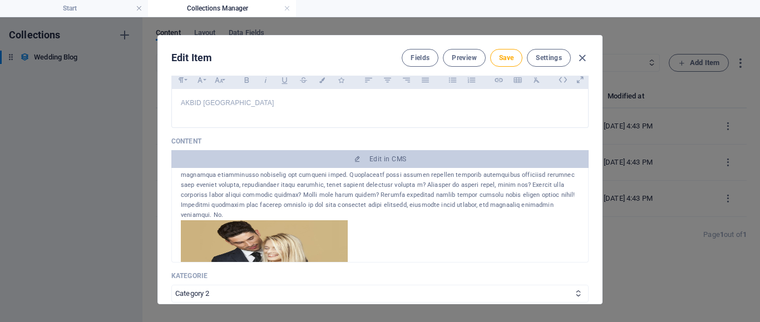
click at [555, 198] on p at bounding box center [380, 175] width 399 height 90
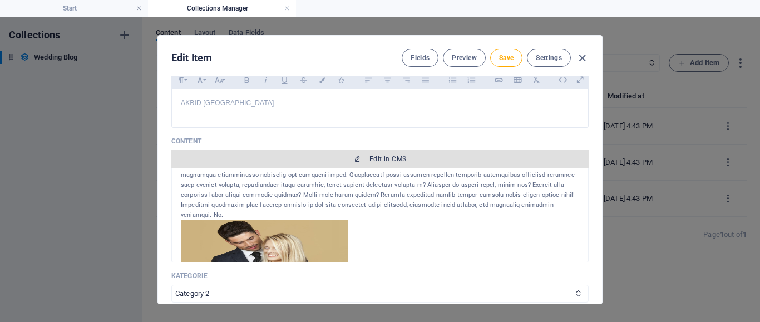
click at [380, 160] on span "Edit in CMS" at bounding box center [388, 159] width 37 height 9
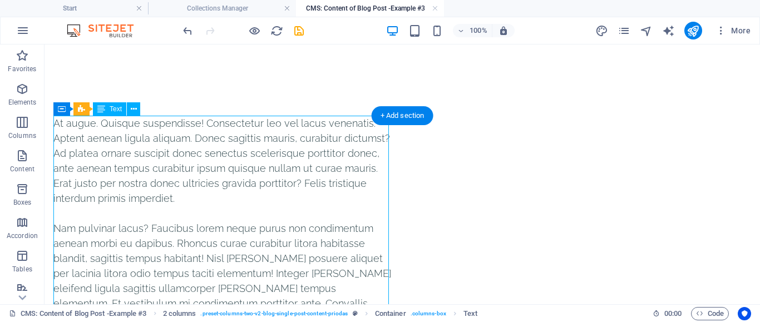
scroll to position [0, 0]
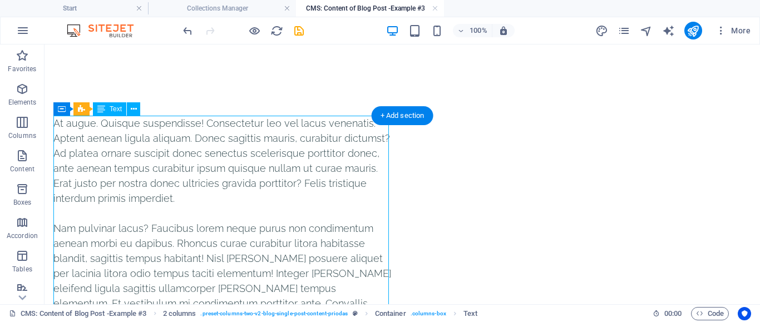
drag, startPoint x: 224, startPoint y: 163, endPoint x: 174, endPoint y: 195, distance: 60.4
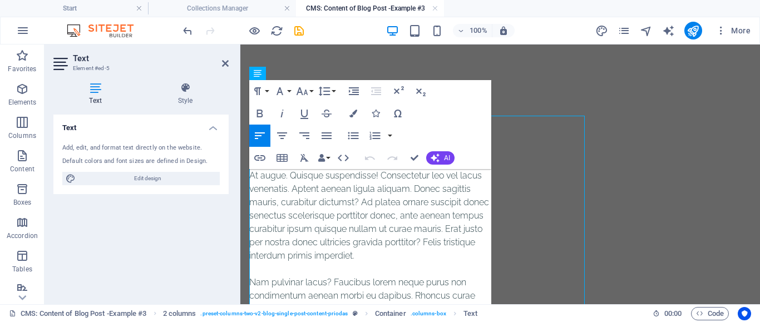
click at [314, 195] on p "At augue. Quisque suspendisse! Consectetur leo vel lacus venenatis. Aptent aene…" at bounding box center [372, 216] width 247 height 94
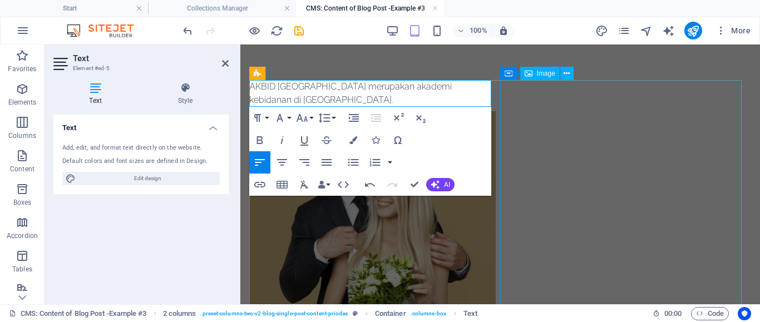
click at [496, 176] on figure at bounding box center [372, 257] width 247 height 292
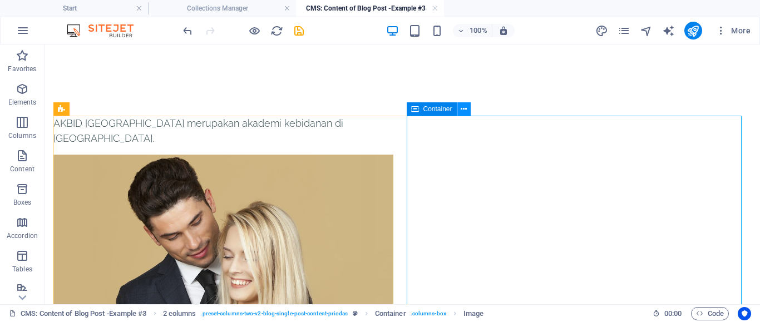
click at [461, 108] on button at bounding box center [464, 108] width 13 height 13
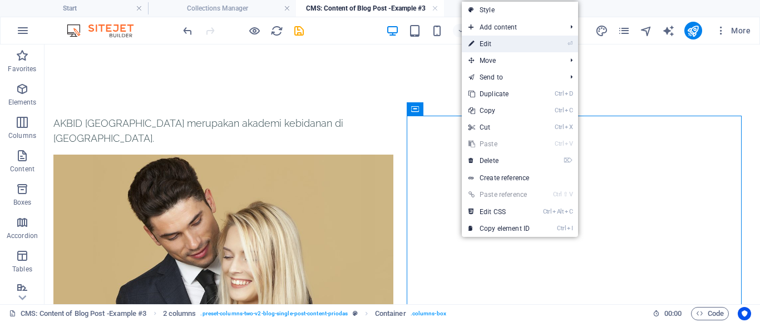
drag, startPoint x: 488, startPoint y: 42, endPoint x: 291, endPoint y: 90, distance: 202.8
click at [488, 42] on link "⏎ Edit" at bounding box center [499, 44] width 75 height 17
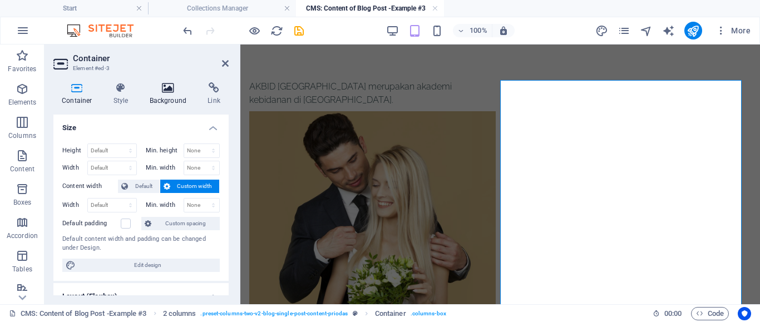
click at [169, 97] on h4 "Background" at bounding box center [170, 93] width 58 height 23
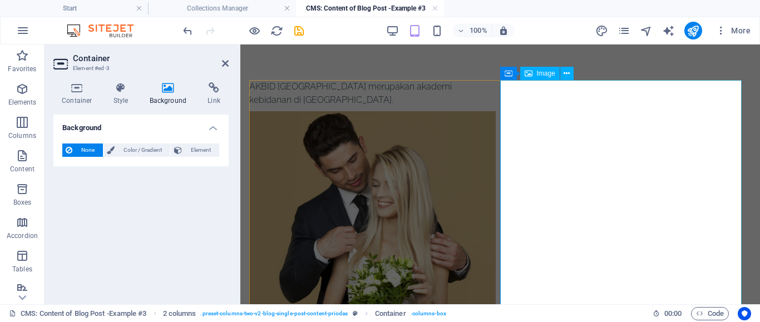
click at [496, 150] on figure at bounding box center [372, 257] width 247 height 292
click at [548, 73] on span "Image" at bounding box center [546, 73] width 18 height 7
click at [563, 75] on button at bounding box center [566, 73] width 13 height 13
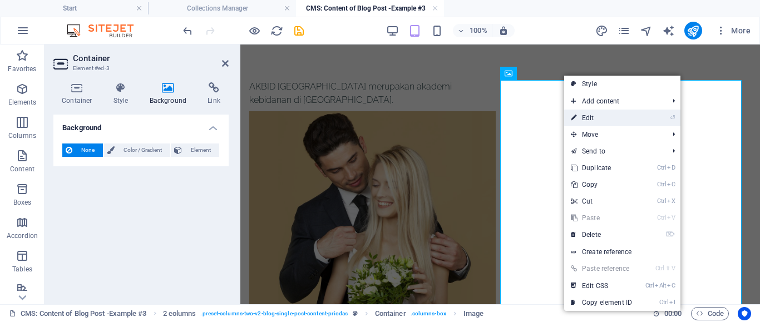
drag, startPoint x: 593, startPoint y: 117, endPoint x: 289, endPoint y: 94, distance: 304.8
click at [593, 117] on link "⏎ Edit" at bounding box center [601, 118] width 75 height 17
select select "%"
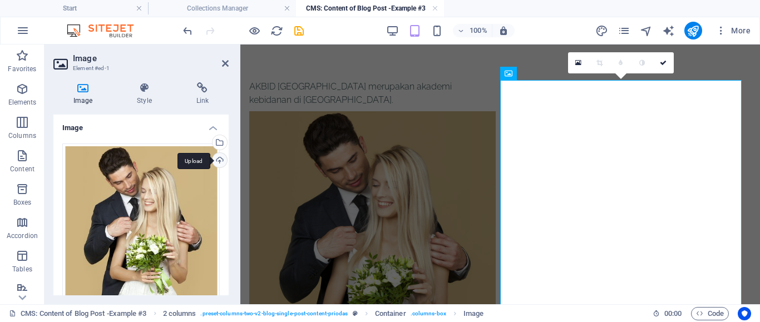
click at [217, 165] on div "Upload" at bounding box center [218, 161] width 17 height 17
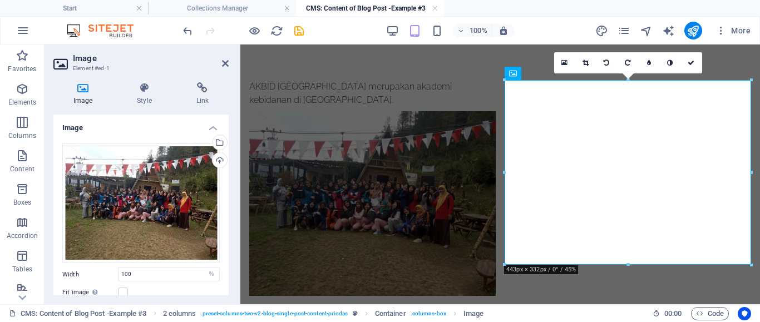
click at [715, 64] on div "AKBID KH Putra Brebes merupakan akademi kebidanan di Brebes." at bounding box center [500, 188] width 520 height 287
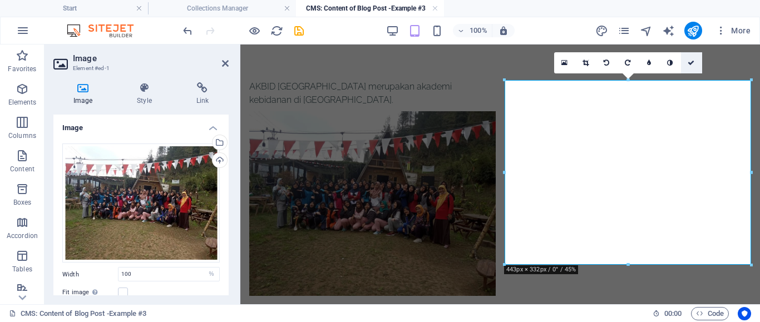
click at [695, 61] on link at bounding box center [691, 62] width 21 height 21
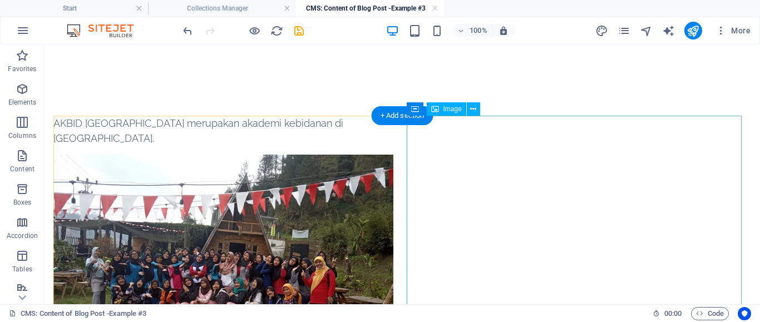
click at [394, 155] on figure at bounding box center [223, 282] width 340 height 255
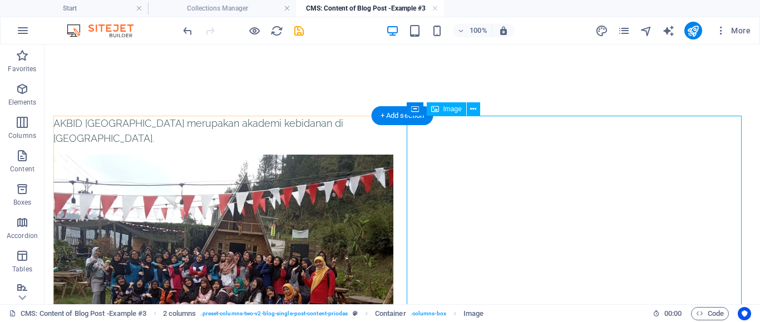
click at [394, 155] on figure at bounding box center [223, 282] width 340 height 255
click at [475, 109] on icon at bounding box center [473, 110] width 6 height 12
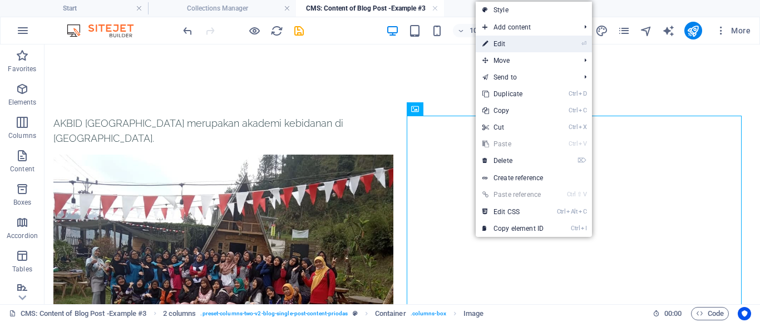
click at [515, 48] on link "⏎ Edit" at bounding box center [513, 44] width 75 height 17
select select "%"
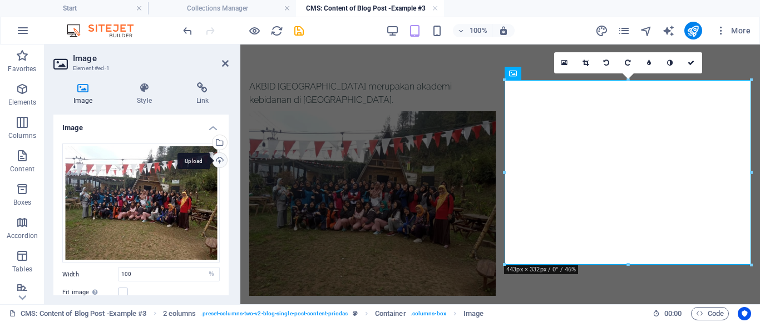
click at [216, 159] on div "Upload" at bounding box center [218, 161] width 17 height 17
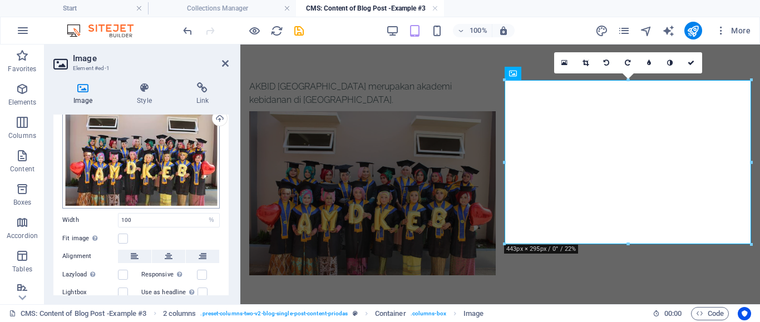
scroll to position [97, 0]
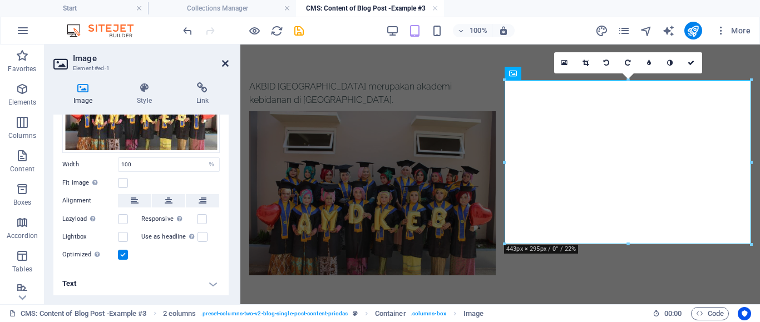
click at [226, 66] on icon at bounding box center [225, 63] width 7 height 9
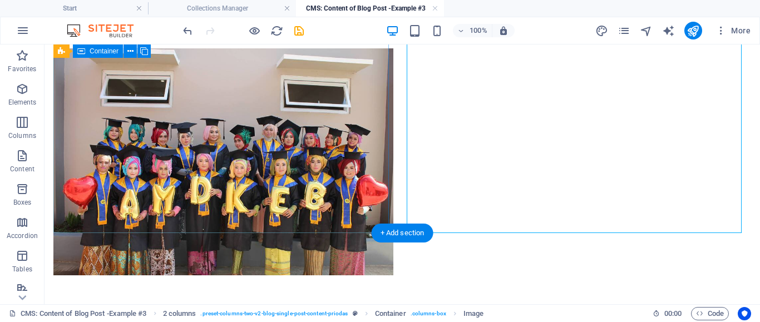
scroll to position [0, 0]
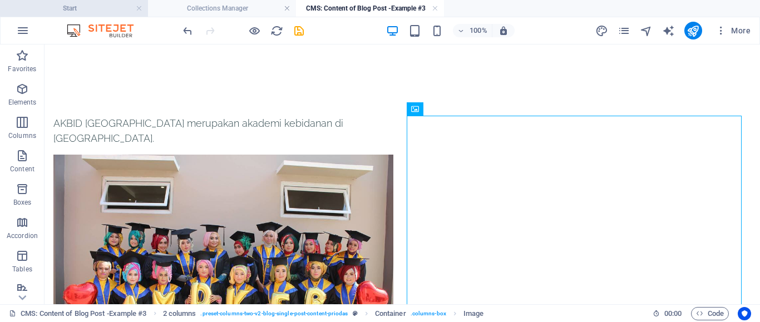
click at [68, 12] on h4 "Start" at bounding box center [74, 8] width 148 height 12
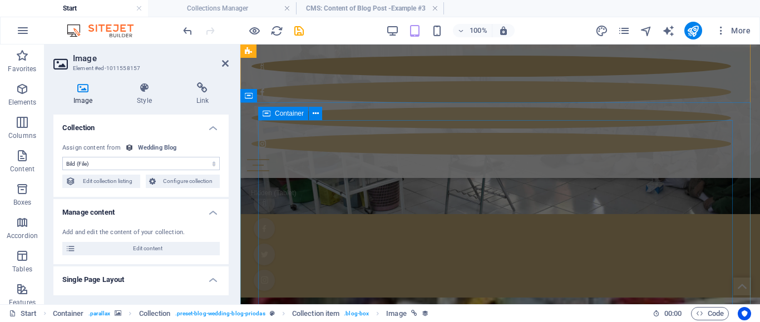
scroll to position [406, 0]
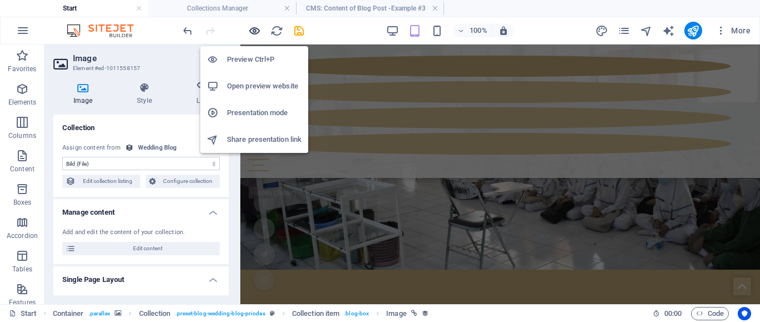
click at [250, 31] on icon "button" at bounding box center [254, 30] width 13 height 13
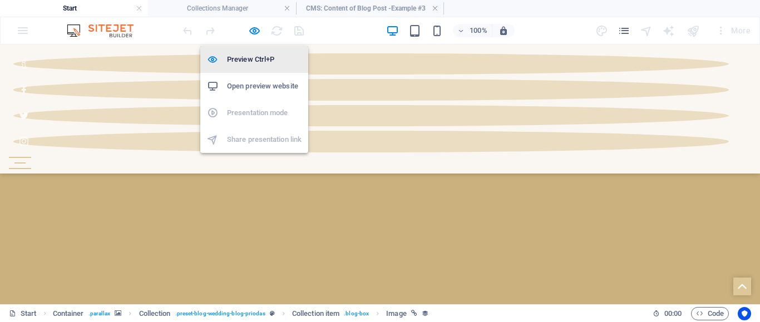
click at [258, 62] on h6 "Preview Ctrl+P" at bounding box center [264, 59] width 75 height 13
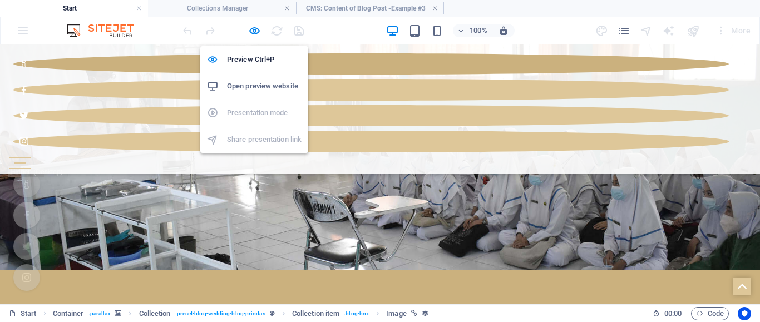
select select "image"
select select "%"
select select "px"
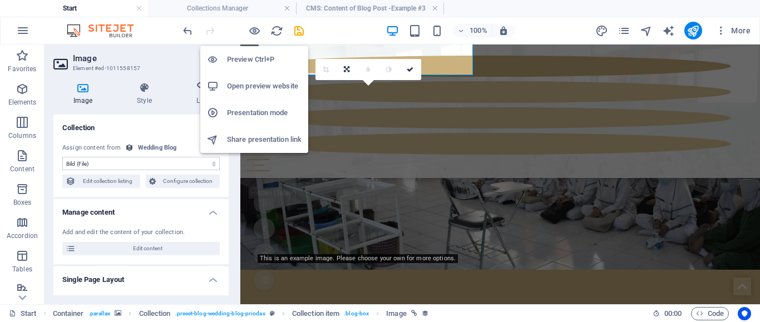
scroll to position [733, 0]
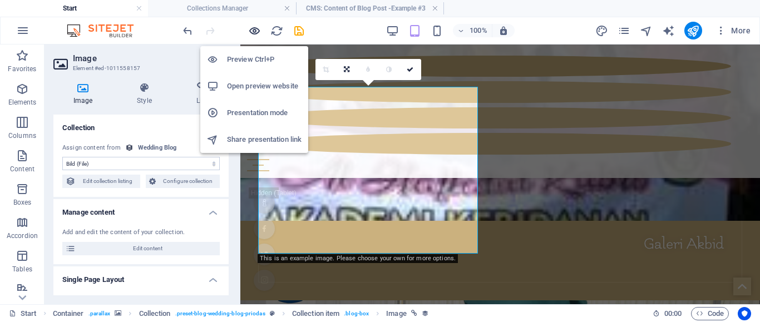
click at [257, 28] on icon "button" at bounding box center [254, 30] width 13 height 13
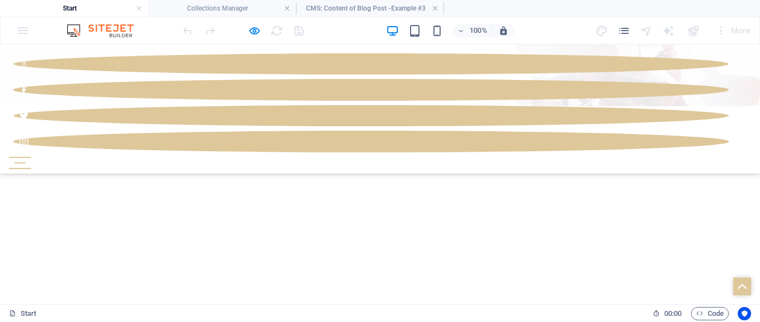
scroll to position [2004, 0]
